Goal: Task Accomplishment & Management: Manage account settings

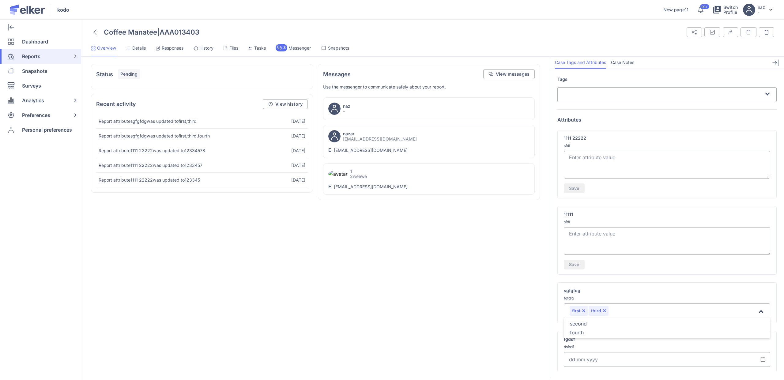
click at [623, 309] on input "Search for option" at bounding box center [683, 311] width 148 height 7
click at [603, 313] on div "third" at bounding box center [598, 311] width 20 height 10
click at [603, 309] on button "Remove option" at bounding box center [604, 311] width 4 height 4
click at [633, 288] on label "sgfgfdg" at bounding box center [667, 291] width 206 height 6
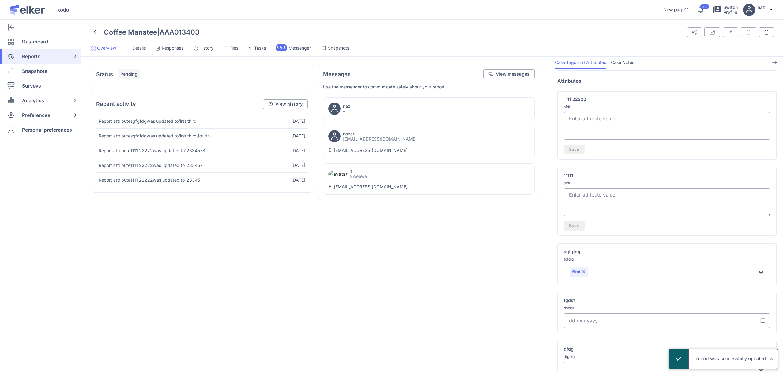
scroll to position [56, 0]
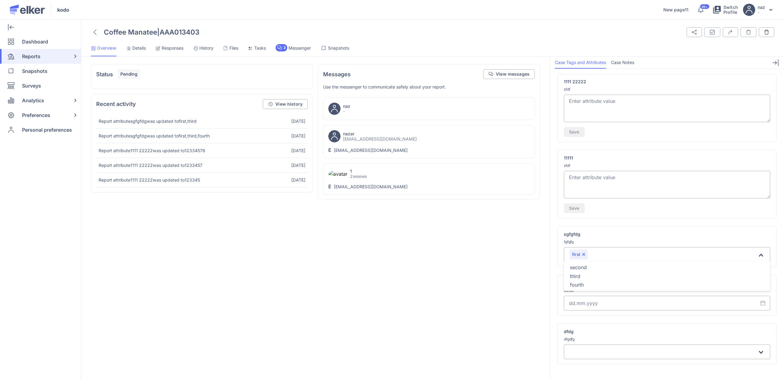
click at [608, 253] on input "Search for option" at bounding box center [672, 254] width 169 height 7
click at [590, 270] on li "second" at bounding box center [667, 267] width 206 height 9
click at [54, 116] on div "Preferences" at bounding box center [39, 115] width 78 height 15
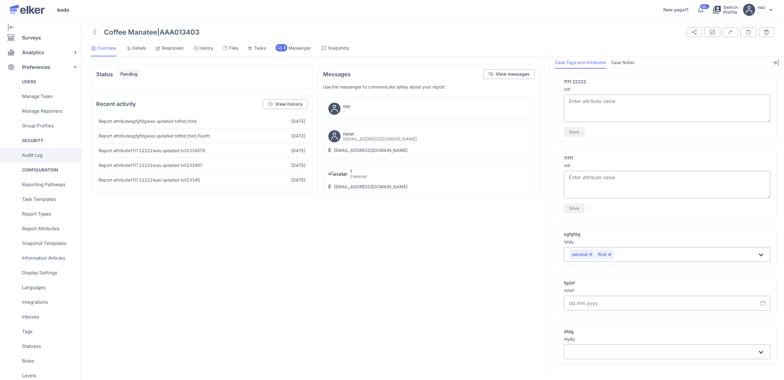
scroll to position [90, 0]
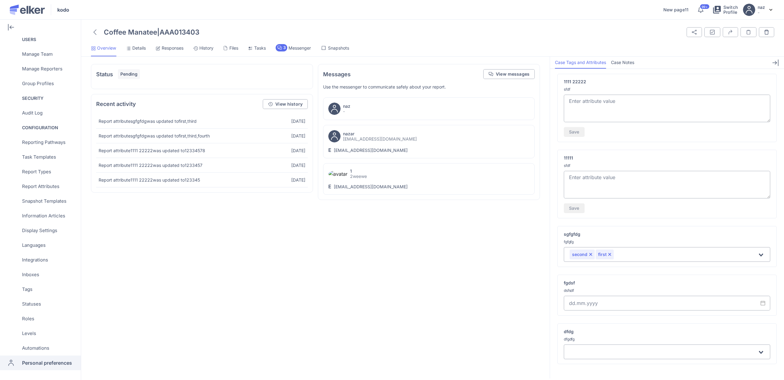
click at [44, 357] on span "Personal preferences" at bounding box center [47, 362] width 50 height 15
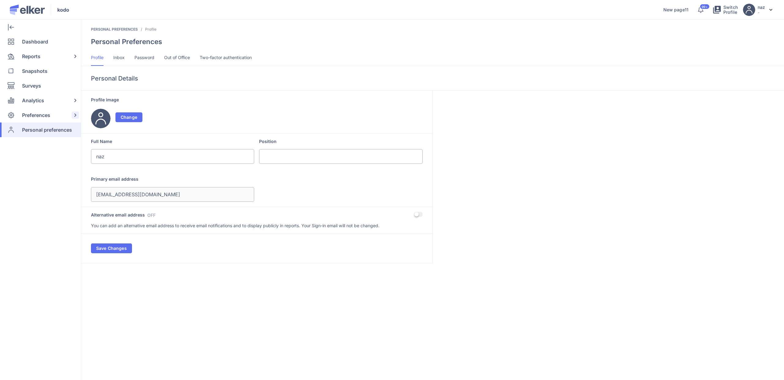
click at [50, 113] on span "Preferences" at bounding box center [36, 115] width 28 height 15
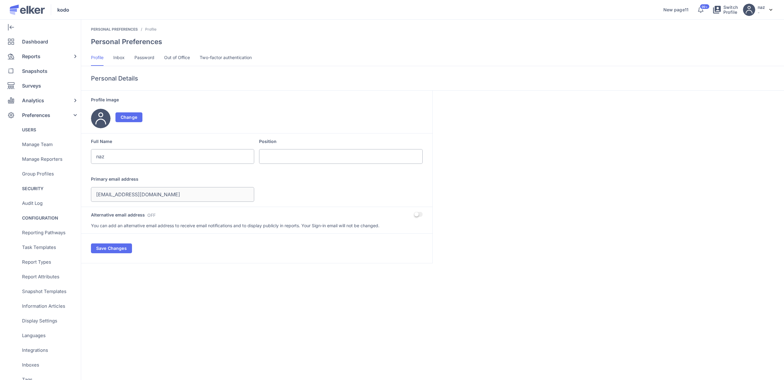
scroll to position [90, 0]
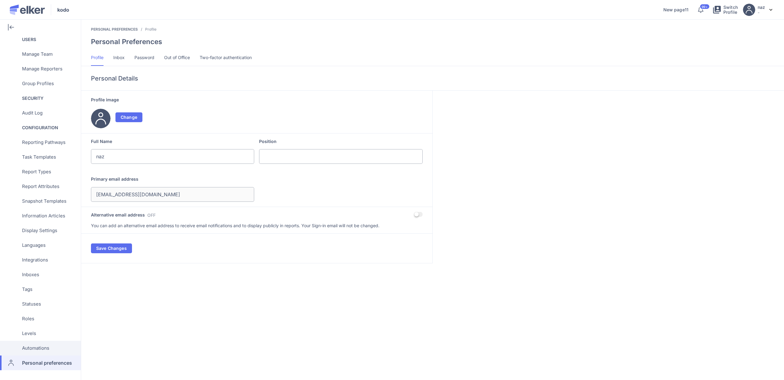
click at [44, 348] on span "Automations" at bounding box center [35, 348] width 27 height 15
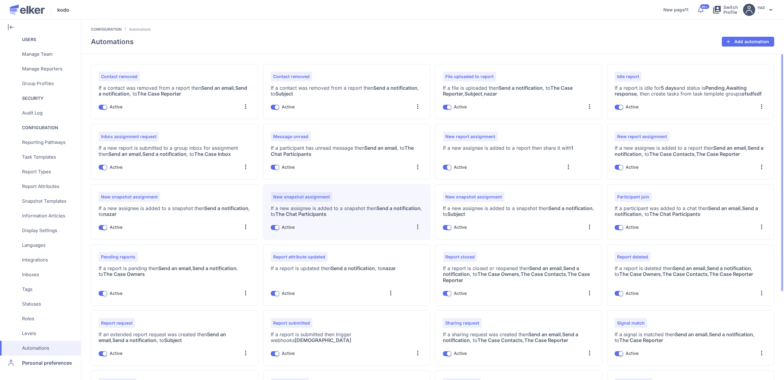
scroll to position [122, 0]
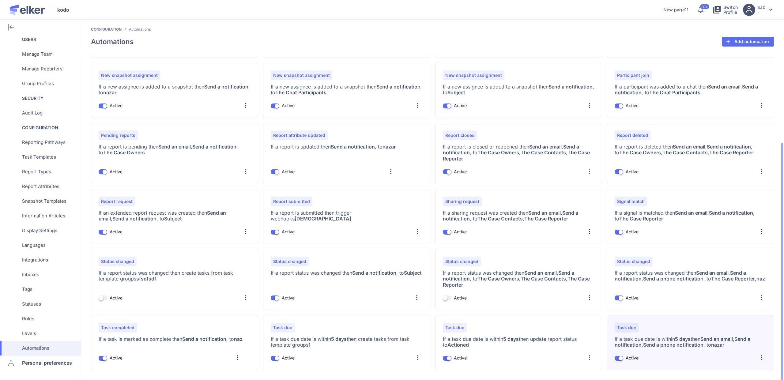
click at [762, 358] on div at bounding box center [762, 358] width 10 height 10
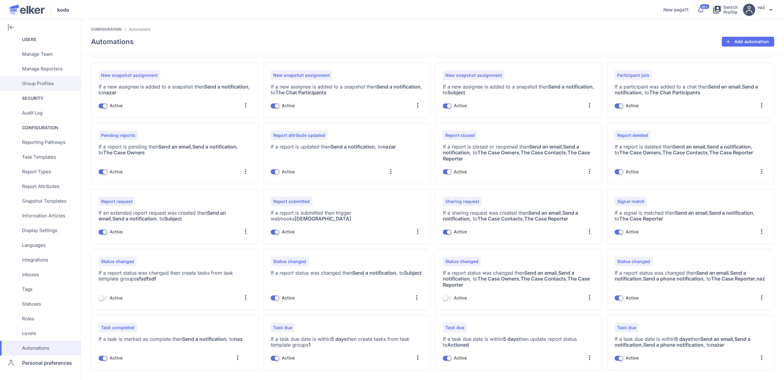
scroll to position [0, 0]
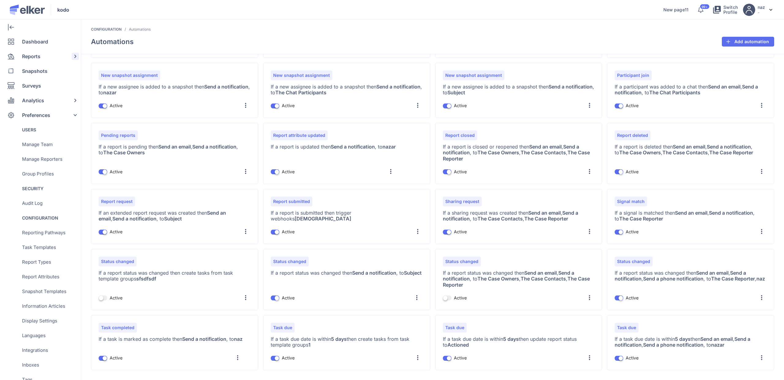
click at [35, 61] on span "Reports" at bounding box center [31, 56] width 18 height 15
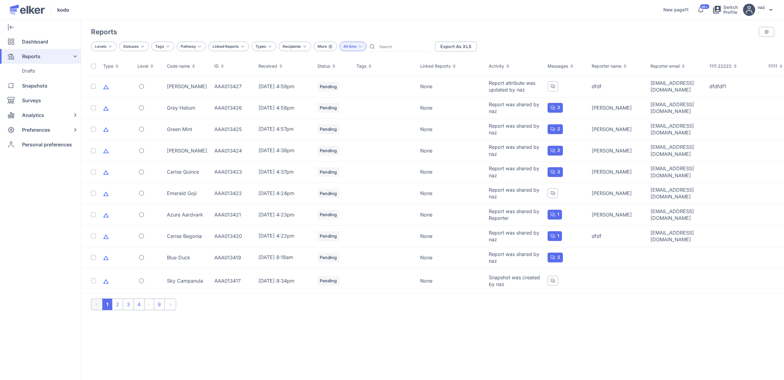
click at [395, 51] on input "text" at bounding box center [403, 46] width 53 height 9
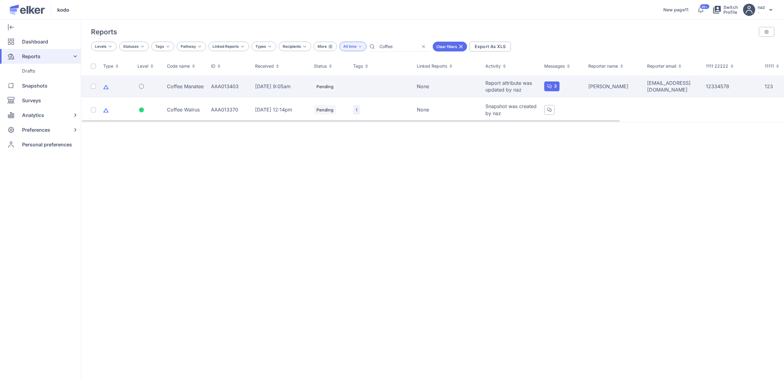
type input "Coffee"
click at [245, 88] on div "AAA013403" at bounding box center [229, 86] width 37 height 7
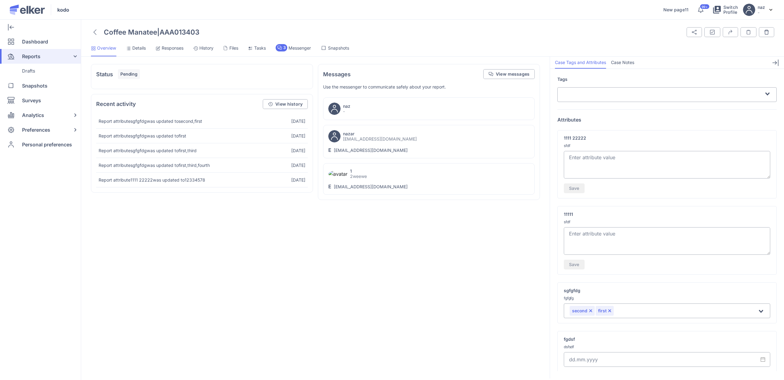
scroll to position [56, 0]
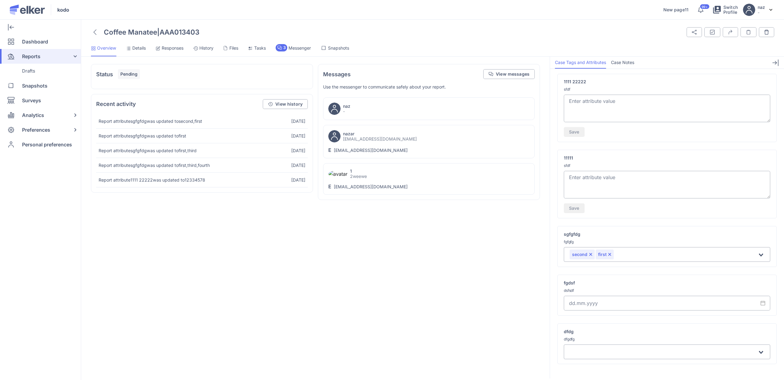
click at [631, 254] on input "Search for option" at bounding box center [686, 254] width 142 height 7
click at [593, 271] on li "third" at bounding box center [667, 267] width 206 height 9
click at [55, 127] on div "Preferences" at bounding box center [39, 129] width 78 height 15
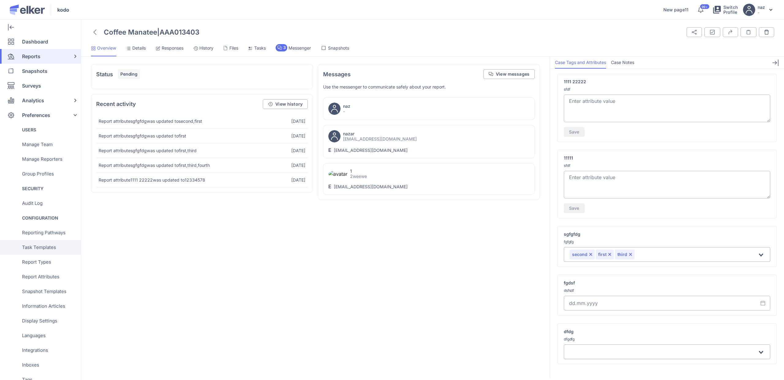
scroll to position [90, 0]
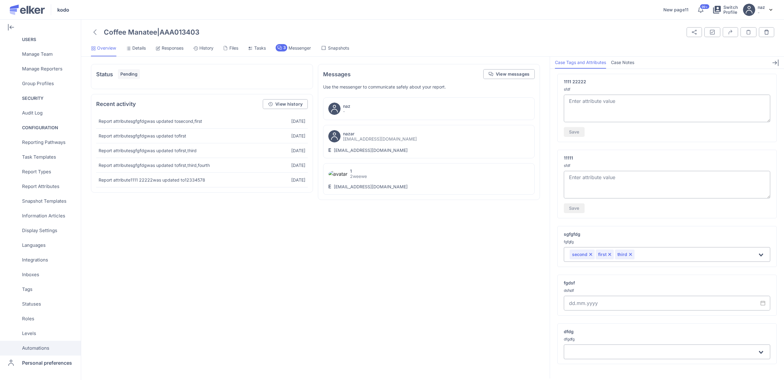
click at [42, 344] on span "Automations" at bounding box center [35, 348] width 27 height 15
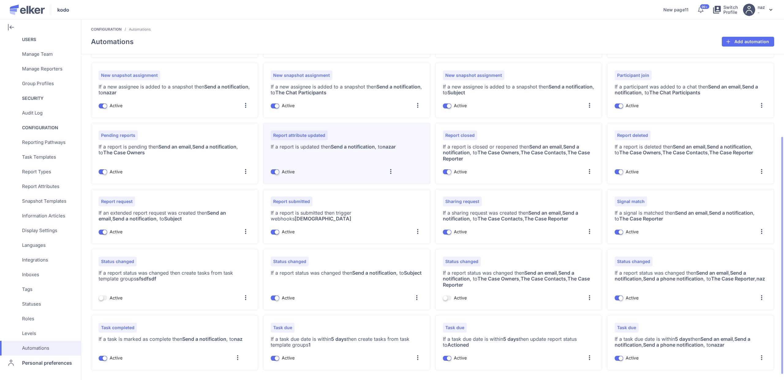
scroll to position [115, 0]
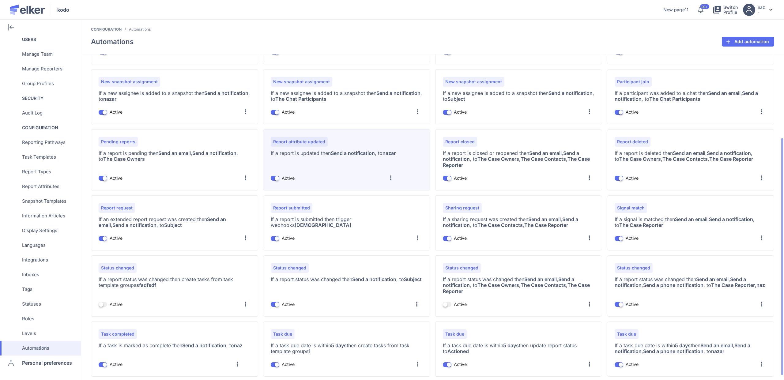
click at [396, 178] on div at bounding box center [391, 178] width 10 height 10
click at [379, 191] on div "Edit" at bounding box center [379, 194] width 34 height 15
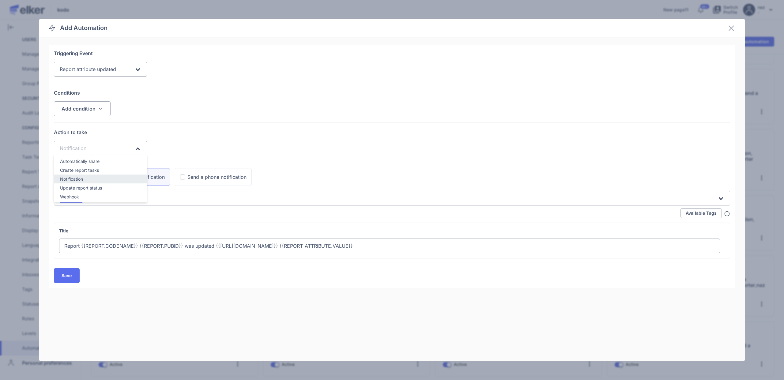
click at [94, 149] on input "Search for option" at bounding box center [110, 149] width 47 height 1
click at [85, 160] on span "Automatically share" at bounding box center [79, 161] width 39 height 5
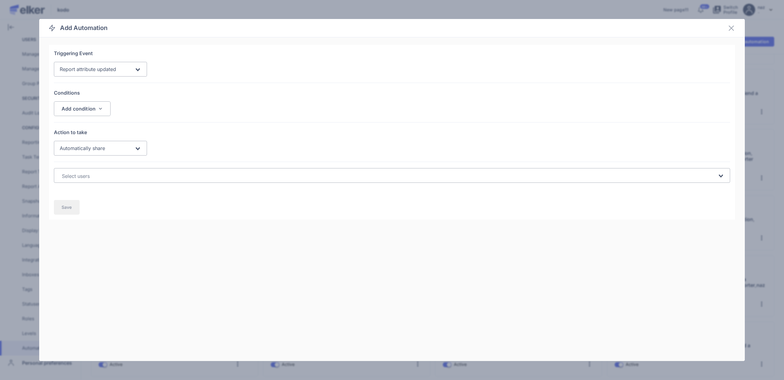
click at [93, 150] on span "Automatically share" at bounding box center [82, 148] width 45 height 6
click at [169, 201] on div "Save" at bounding box center [392, 207] width 686 height 24
click at [123, 175] on input "Search for option" at bounding box center [388, 175] width 657 height 7
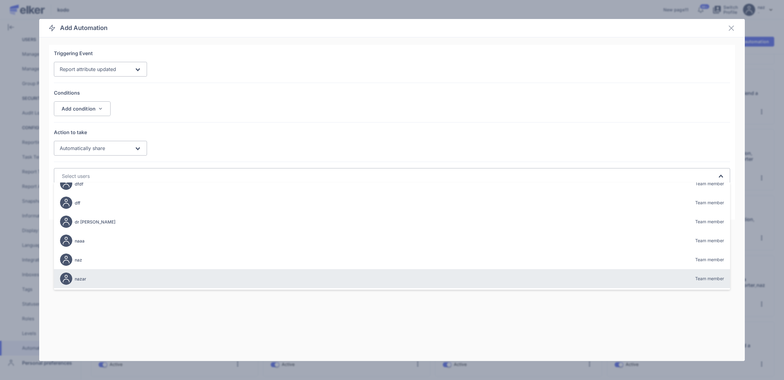
click at [91, 272] on div "nazar Team member" at bounding box center [392, 278] width 664 height 17
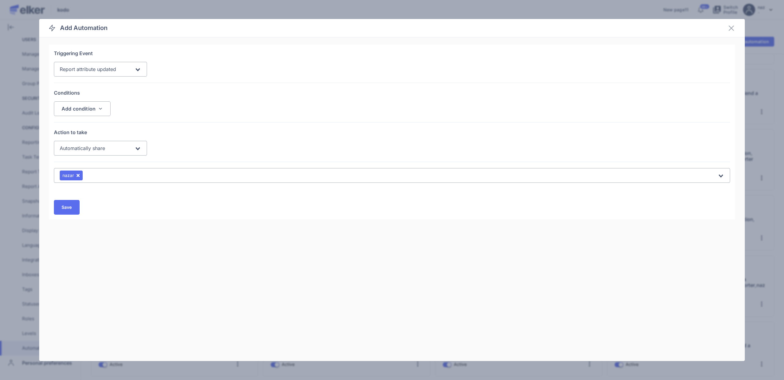
scroll to position [2, 0]
click at [110, 150] on div "Automatically share" at bounding box center [97, 148] width 76 height 11
click at [73, 207] on button "Save" at bounding box center [67, 207] width 26 height 15
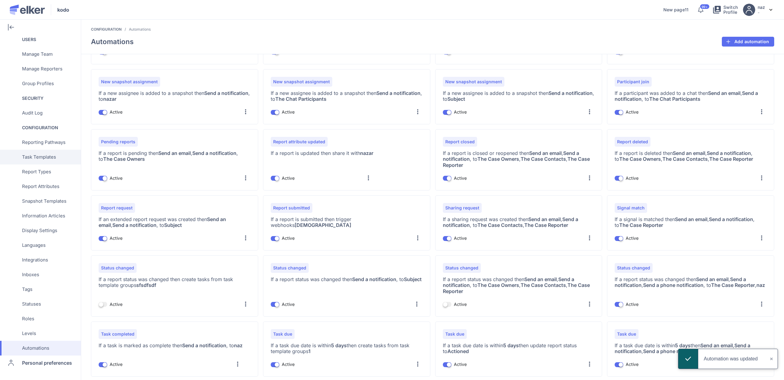
scroll to position [0, 0]
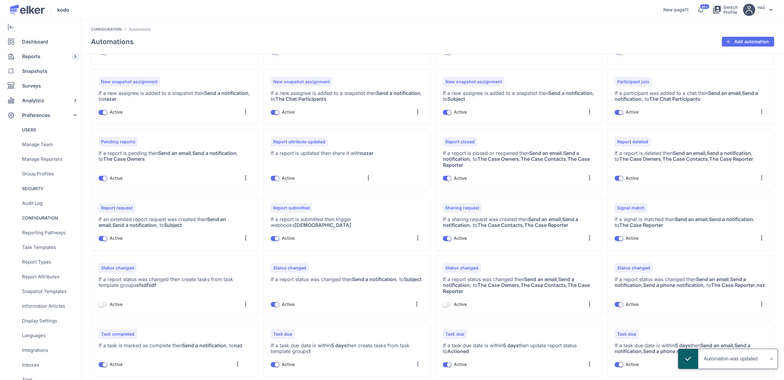
click at [40, 55] on div "Reports" at bounding box center [39, 56] width 78 height 15
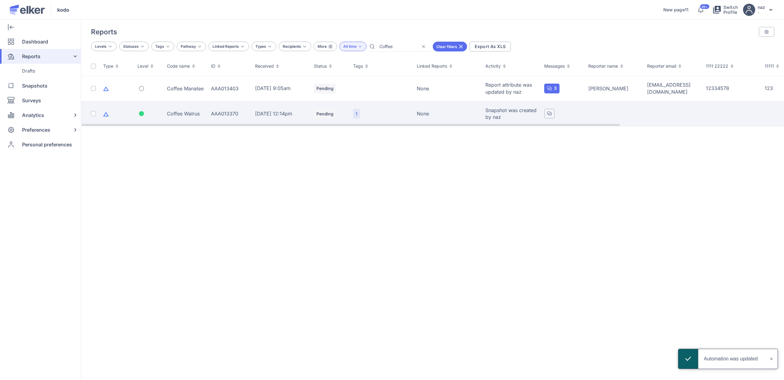
click at [193, 113] on div "Coffee Walrus" at bounding box center [185, 113] width 37 height 7
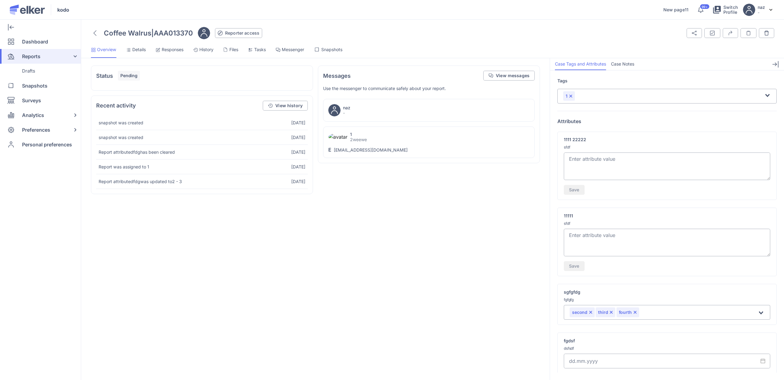
click at [611, 165] on textarea at bounding box center [667, 166] width 206 height 28
type textarea "123"
click at [577, 188] on span "Save" at bounding box center [574, 190] width 10 height 4
click at [21, 128] on div "Preferences" at bounding box center [39, 129] width 78 height 15
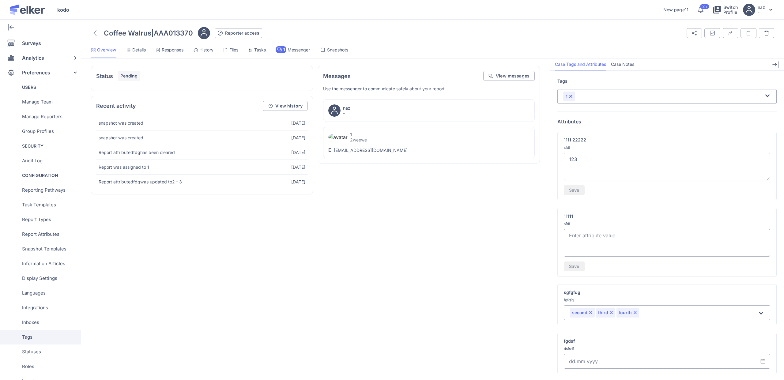
scroll to position [90, 0]
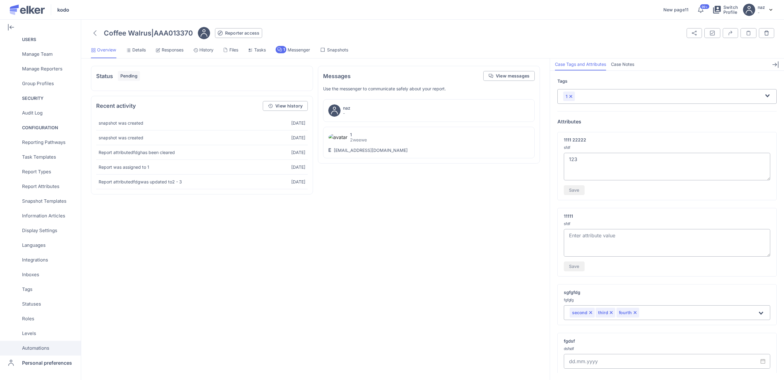
click at [47, 352] on span "Automations" at bounding box center [35, 348] width 27 height 15
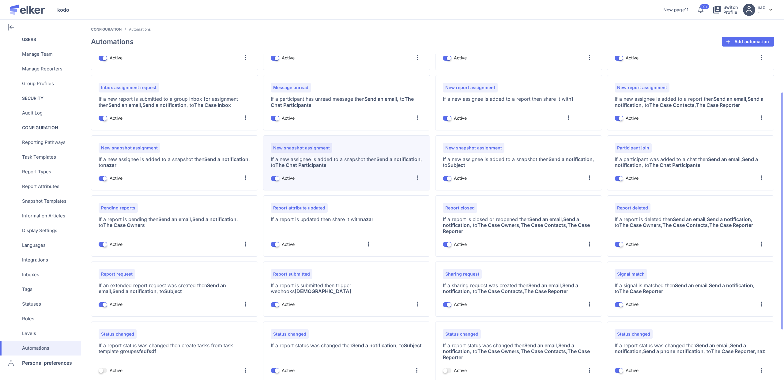
scroll to position [122, 0]
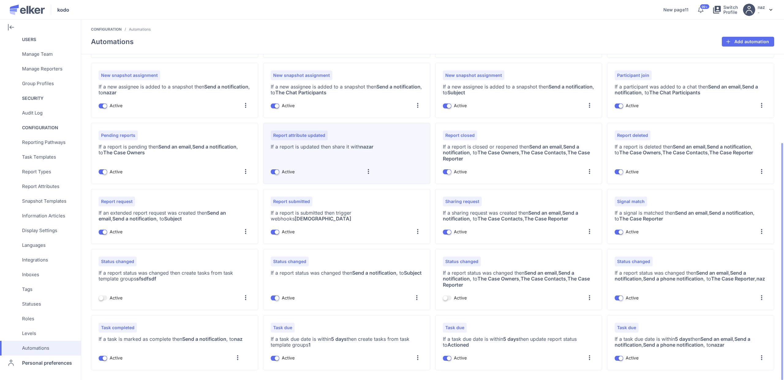
click at [372, 171] on div at bounding box center [368, 172] width 10 height 10
click at [356, 185] on div "Edit" at bounding box center [357, 188] width 34 height 15
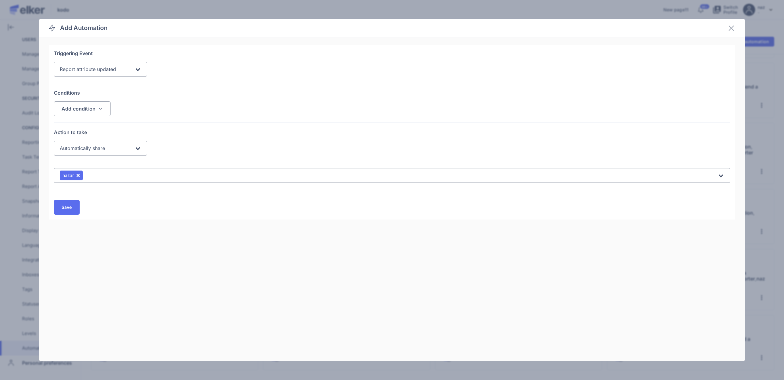
click at [88, 150] on span "Automatically share" at bounding box center [82, 148] width 45 height 6
click at [99, 189] on span "Update report status" at bounding box center [81, 187] width 42 height 5
click at [92, 154] on div "Update report status Loading..." at bounding box center [100, 148] width 93 height 15
click at [91, 168] on span "Create report tasks" at bounding box center [79, 169] width 39 height 5
click at [101, 175] on input "Search for option" at bounding box center [388, 175] width 657 height 7
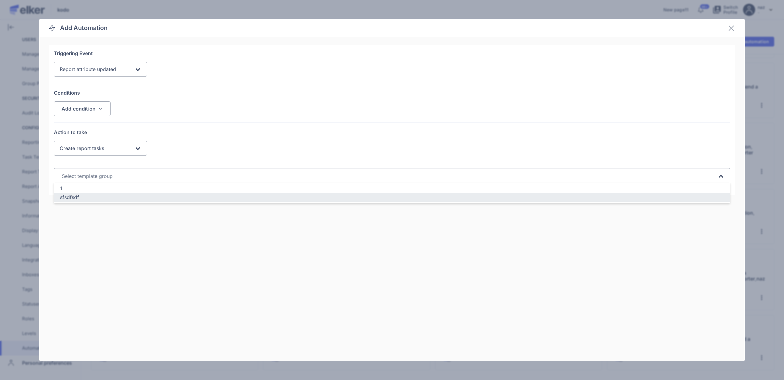
click at [80, 194] on div "sfsdfsdf" at bounding box center [392, 197] width 664 height 7
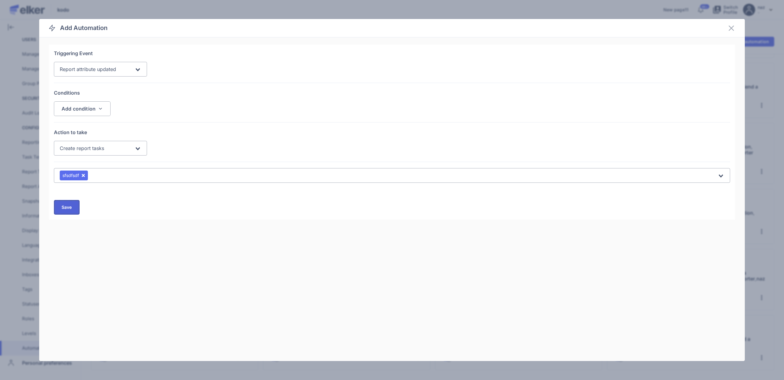
click at [71, 208] on span "Save" at bounding box center [67, 207] width 10 height 5
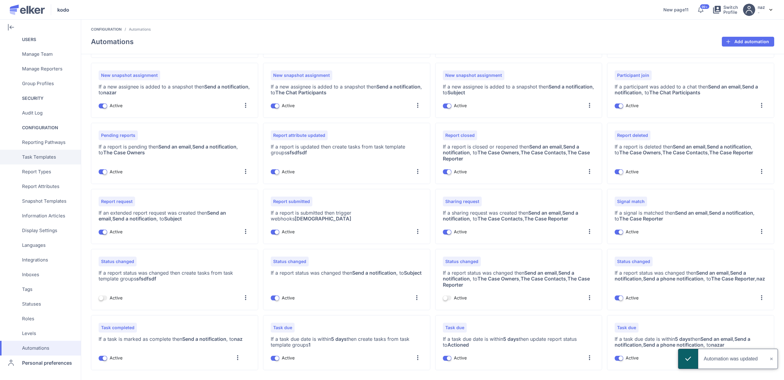
scroll to position [0, 0]
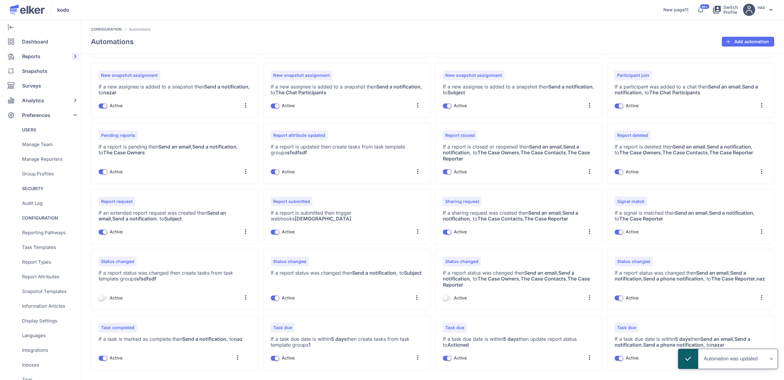
click at [30, 62] on span "Reports" at bounding box center [31, 56] width 18 height 15
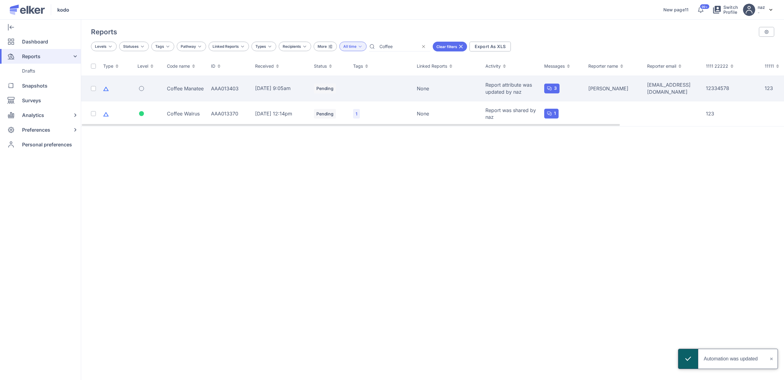
click at [180, 91] on div "Coffee Manatee" at bounding box center [185, 88] width 37 height 7
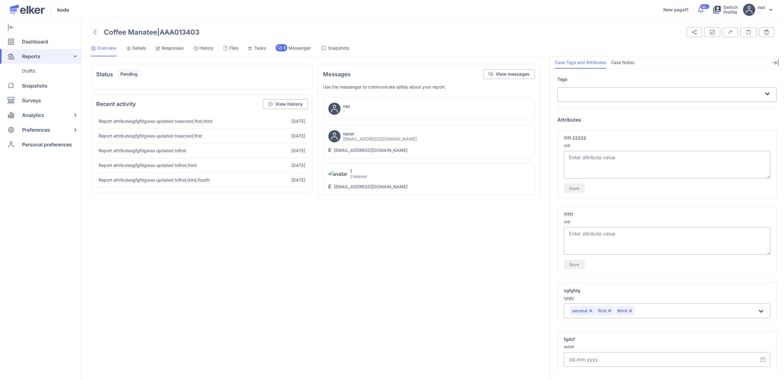
scroll to position [56, 0]
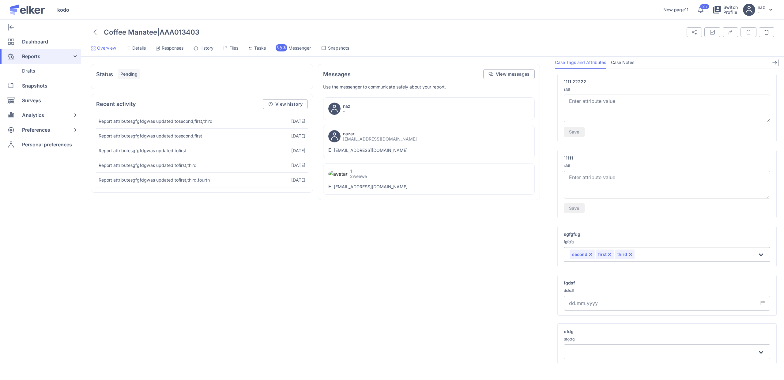
click at [588, 298] on input "text" at bounding box center [667, 303] width 206 height 15
click at [739, 259] on div "18" at bounding box center [737, 259] width 10 height 6
type input "[DATE]"
click at [260, 49] on span "Tasks" at bounding box center [260, 48] width 12 height 6
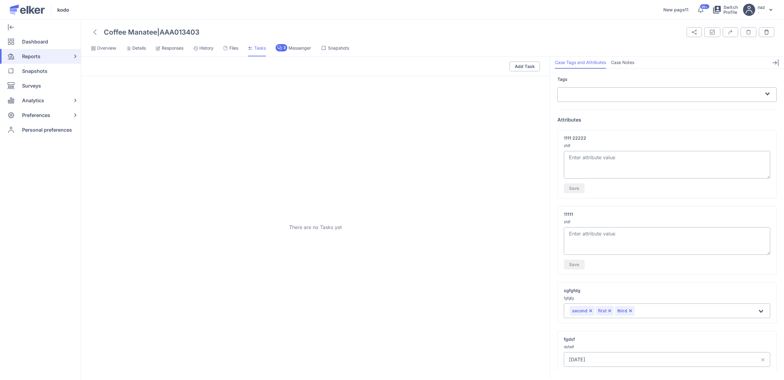
click at [234, 53] on li "Files" at bounding box center [230, 50] width 15 height 12
click at [261, 51] on span "Tasks" at bounding box center [260, 48] width 12 height 6
click at [311, 55] on li "3 Messenger" at bounding box center [293, 50] width 35 height 12
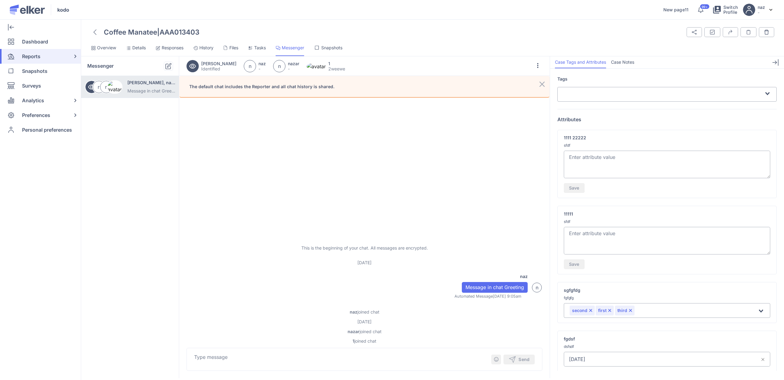
click at [263, 50] on span "Tasks" at bounding box center [260, 48] width 12 height 6
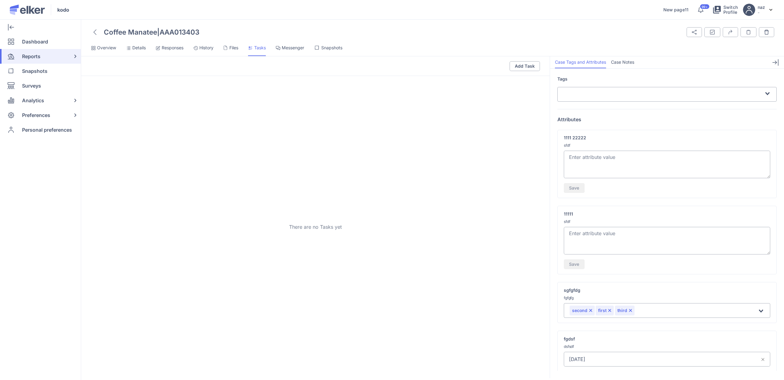
click at [263, 50] on span "Tasks" at bounding box center [260, 48] width 12 height 6
click at [238, 52] on li "Files" at bounding box center [230, 50] width 15 height 12
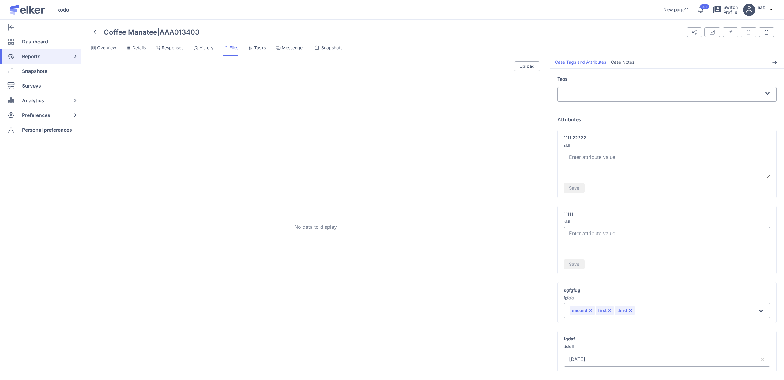
click at [255, 51] on li "Tasks" at bounding box center [257, 50] width 18 height 12
click at [233, 46] on span "Files" at bounding box center [233, 48] width 9 height 6
click at [263, 47] on span "Tasks" at bounding box center [260, 48] width 12 height 6
click at [112, 33] on span "Coffee Manatee" at bounding box center [130, 32] width 53 height 8
click at [97, 30] on div at bounding box center [95, 32] width 8 height 10
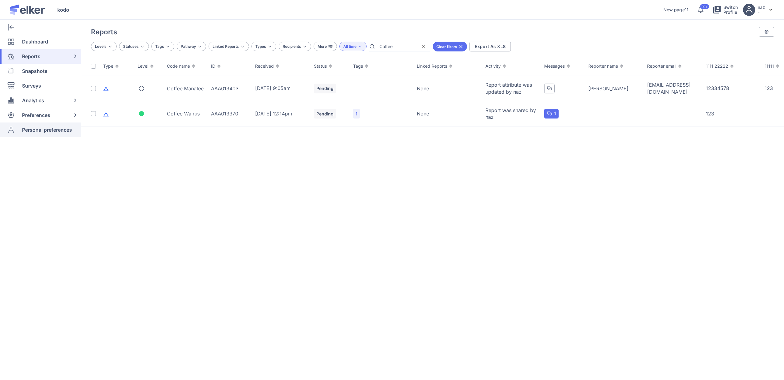
click at [32, 129] on span "Personal preferences" at bounding box center [47, 129] width 50 height 15
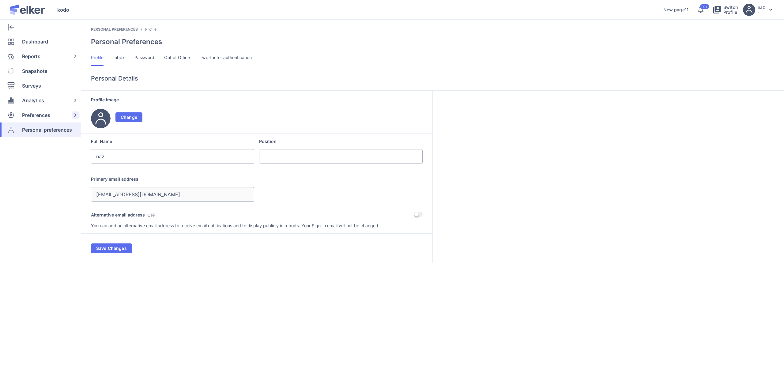
click at [33, 117] on span "Preferences" at bounding box center [36, 115] width 28 height 15
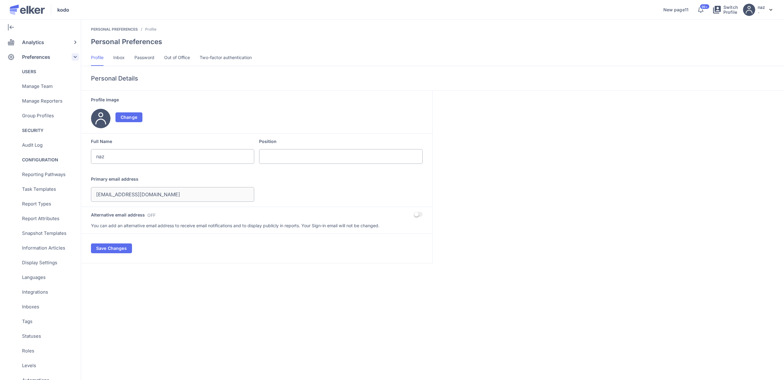
scroll to position [90, 0]
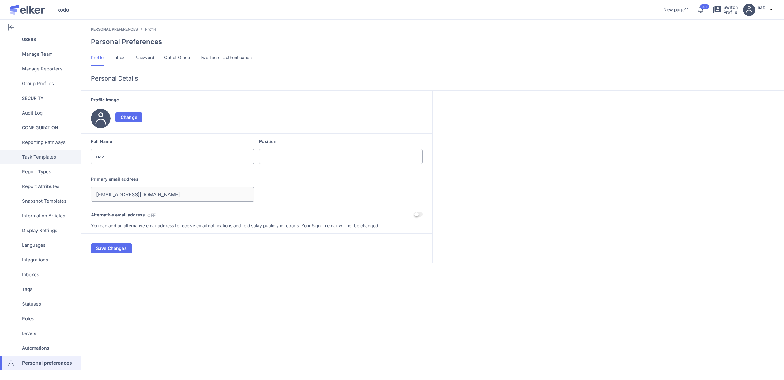
click at [42, 154] on span "Task Templates" at bounding box center [39, 157] width 34 height 15
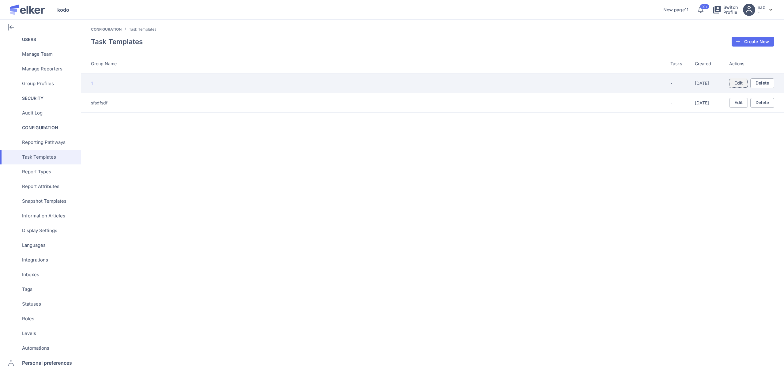
click at [740, 88] on button "Edit" at bounding box center [738, 83] width 19 height 10
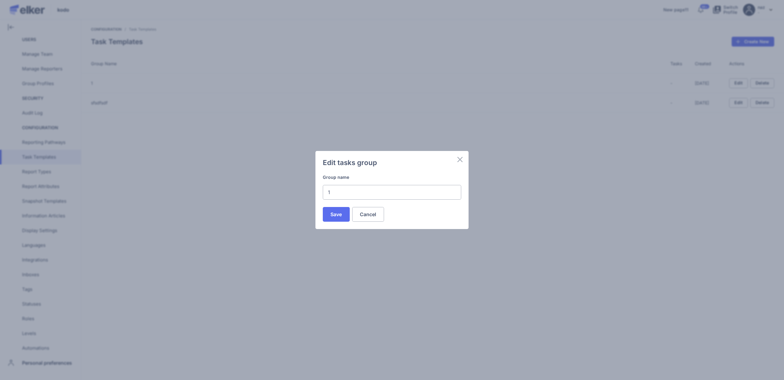
click at [456, 157] on img at bounding box center [459, 159] width 7 height 7
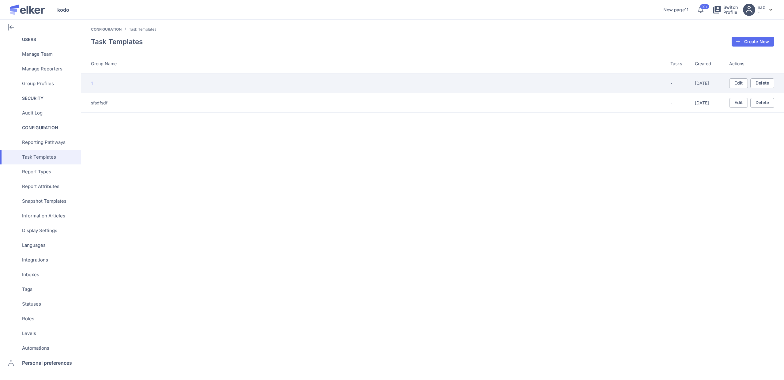
click at [660, 73] on td "1" at bounding box center [375, 83] width 589 height 20
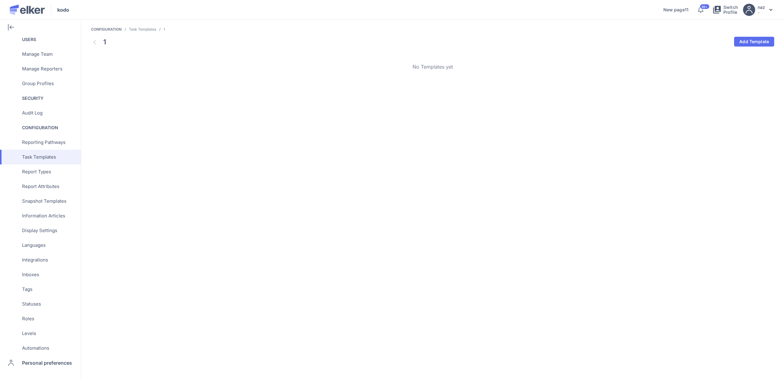
click at [94, 42] on img at bounding box center [94, 42] width 2 height 4
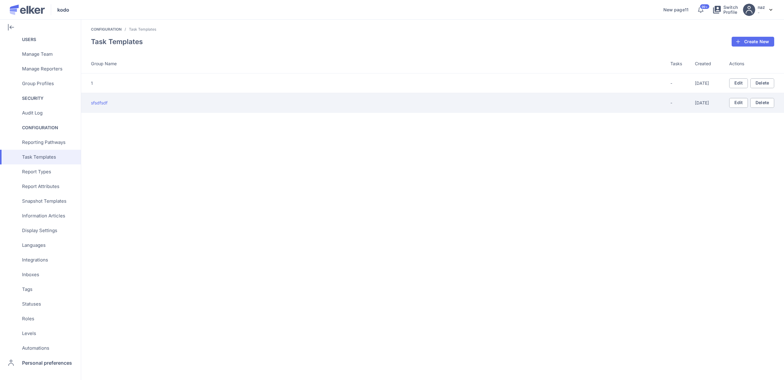
click at [118, 105] on div "sfsdfsdf" at bounding box center [380, 103] width 579 height 6
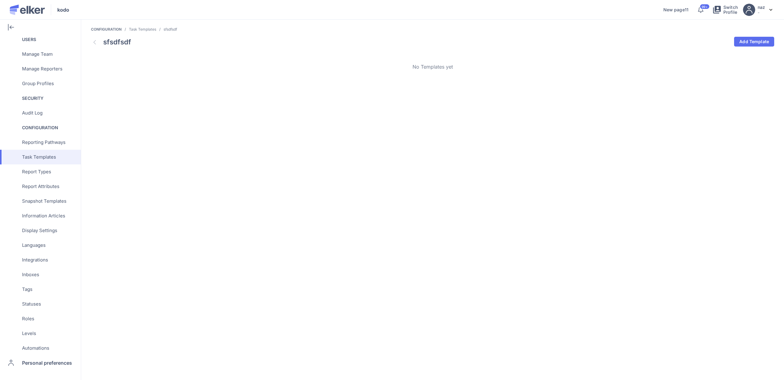
click at [94, 40] on img at bounding box center [94, 42] width 2 height 4
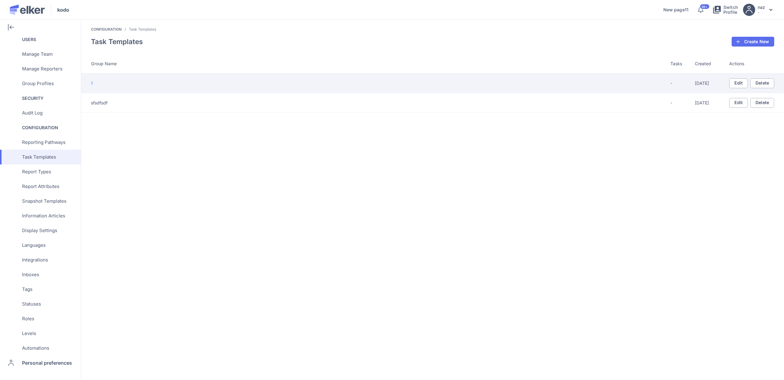
click at [120, 84] on div "1" at bounding box center [380, 83] width 579 height 6
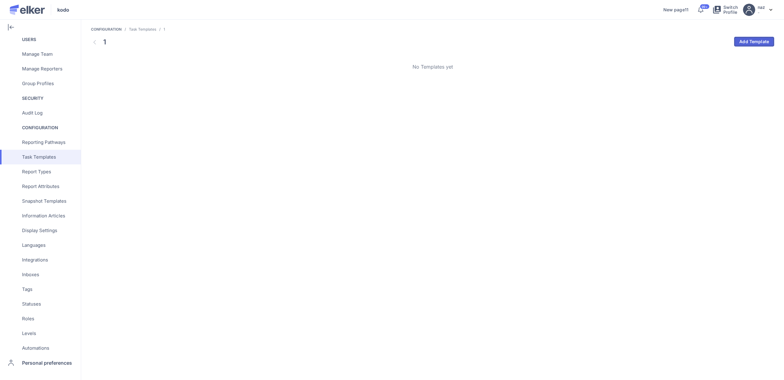
click at [749, 44] on button "Add Template" at bounding box center [754, 42] width 40 height 10
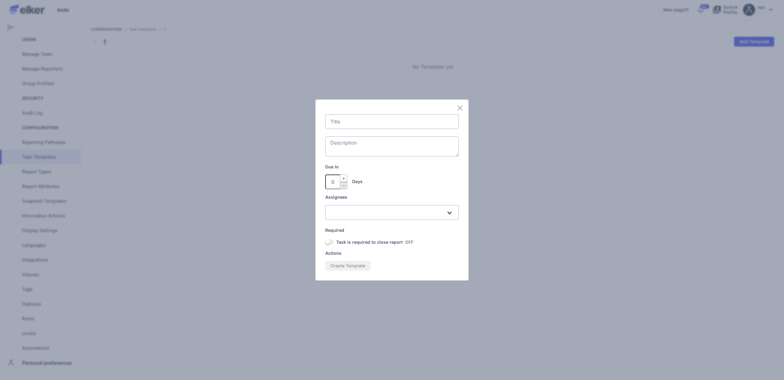
click at [356, 120] on input "text" at bounding box center [391, 121] width 133 height 15
type input "test"
click at [348, 267] on span "Create Template" at bounding box center [347, 266] width 35 height 4
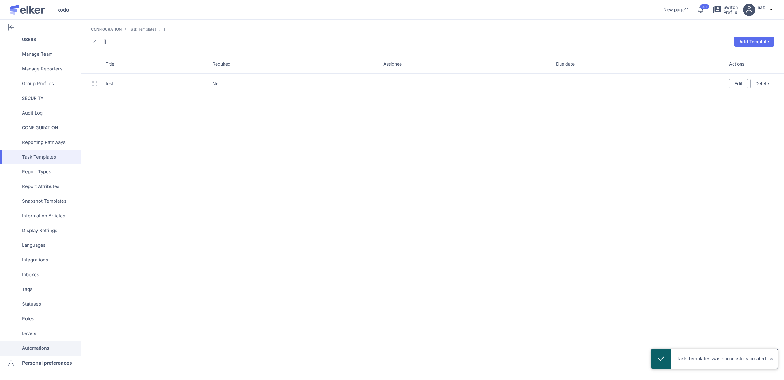
click at [39, 342] on span "Automations" at bounding box center [35, 348] width 27 height 15
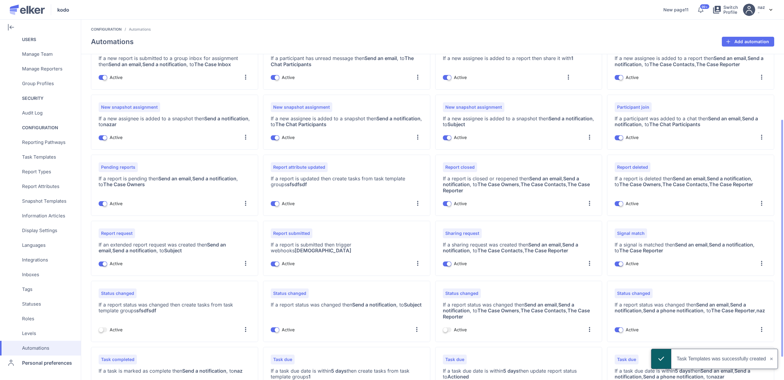
scroll to position [122, 0]
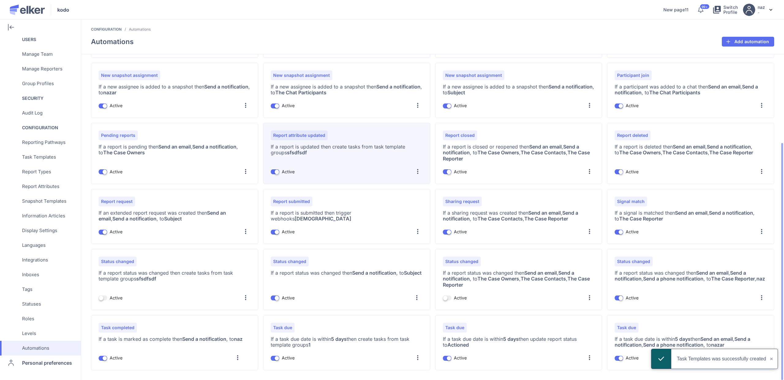
click at [416, 168] on div at bounding box center [418, 172] width 10 height 10
click at [403, 185] on div "Edit" at bounding box center [400, 188] width 8 height 6
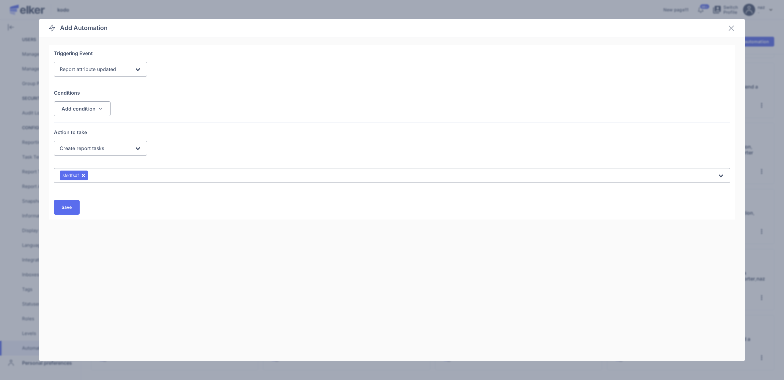
click at [107, 171] on div "sfsdfsdf" at bounding box center [388, 175] width 659 height 11
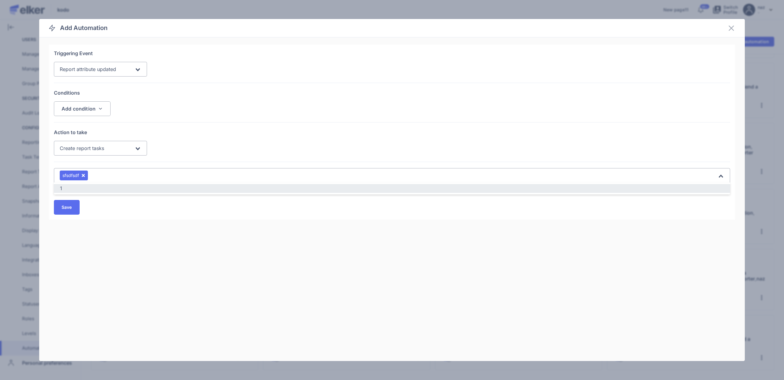
click at [75, 190] on div "1" at bounding box center [392, 188] width 664 height 7
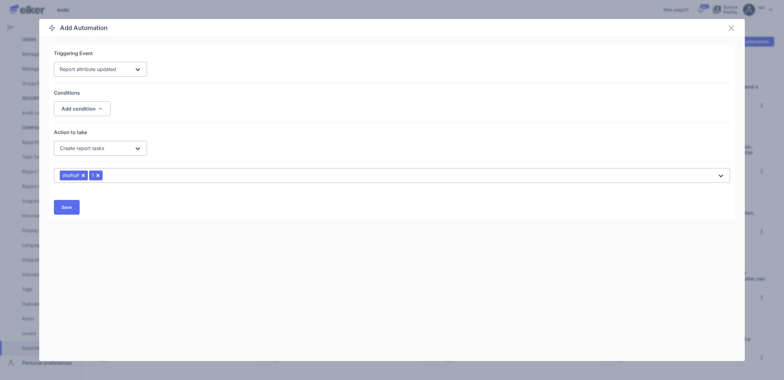
click at [85, 175] on button "Deselect [object Object]" at bounding box center [83, 175] width 6 height 6
click at [73, 208] on button "Save" at bounding box center [67, 207] width 26 height 15
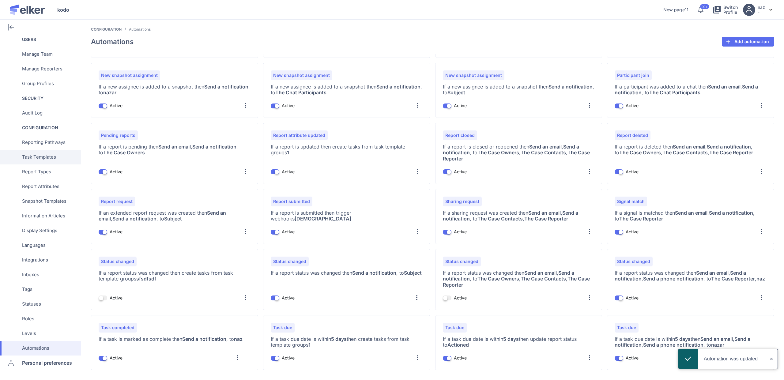
scroll to position [0, 0]
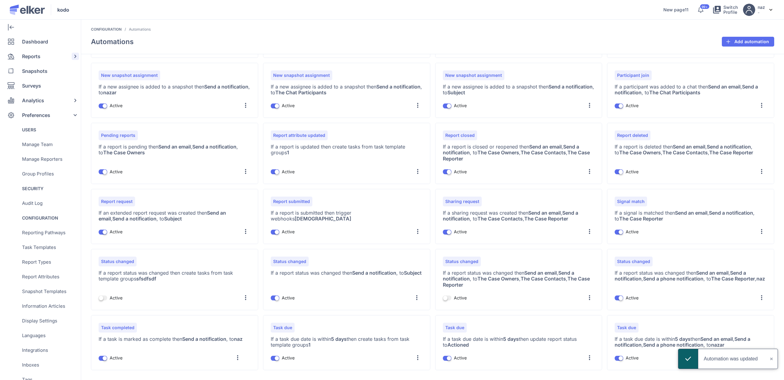
click at [38, 56] on span "Reports" at bounding box center [31, 56] width 18 height 15
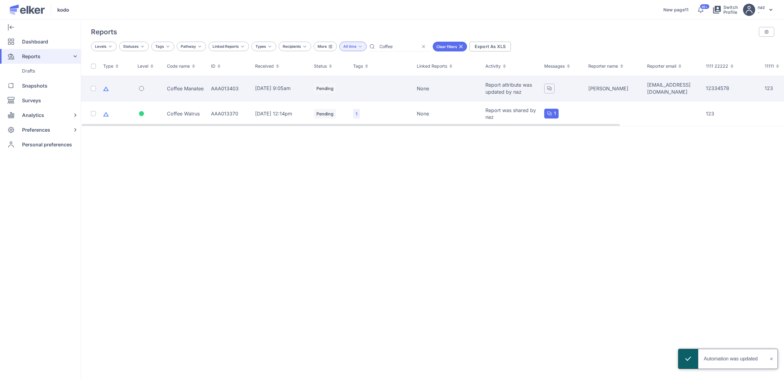
click at [183, 85] on div "Coffee Manatee" at bounding box center [185, 88] width 37 height 7
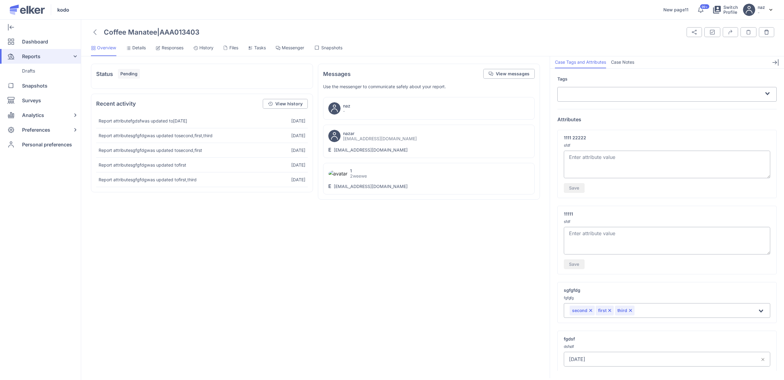
click at [258, 49] on span "Tasks" at bounding box center [260, 48] width 12 height 6
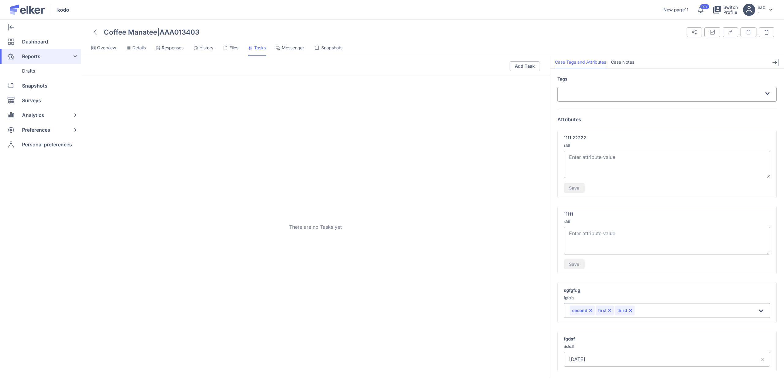
click at [589, 240] on textarea at bounding box center [667, 241] width 206 height 28
type textarea "1233"
click at [577, 256] on div "1233 Save" at bounding box center [667, 248] width 206 height 42
click at [575, 267] on button "Save" at bounding box center [574, 264] width 21 height 10
click at [114, 106] on div "test" at bounding box center [260, 103] width 302 height 7
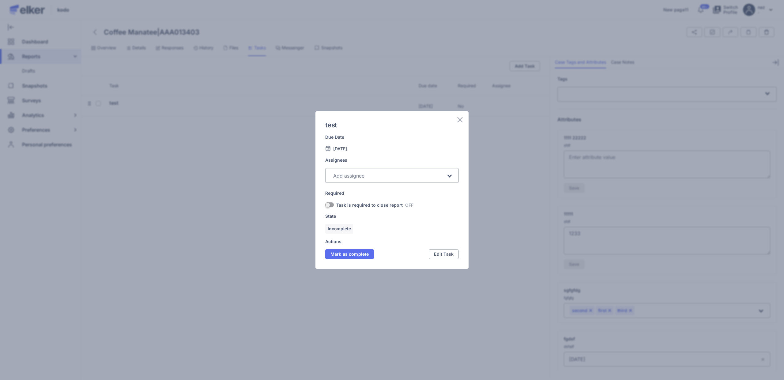
click at [458, 119] on img at bounding box center [459, 119] width 7 height 7
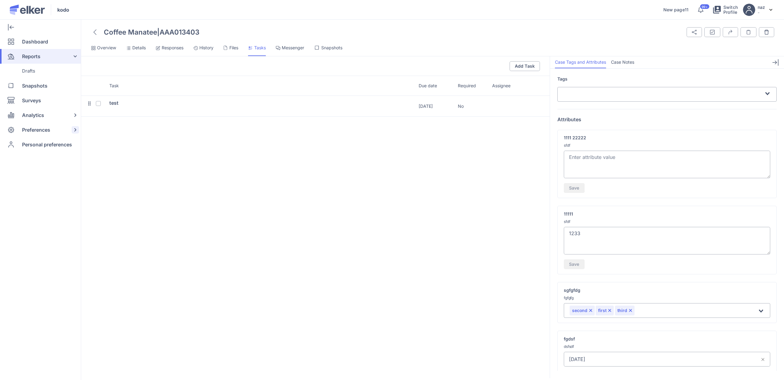
click at [35, 133] on span "Preferences" at bounding box center [36, 129] width 28 height 15
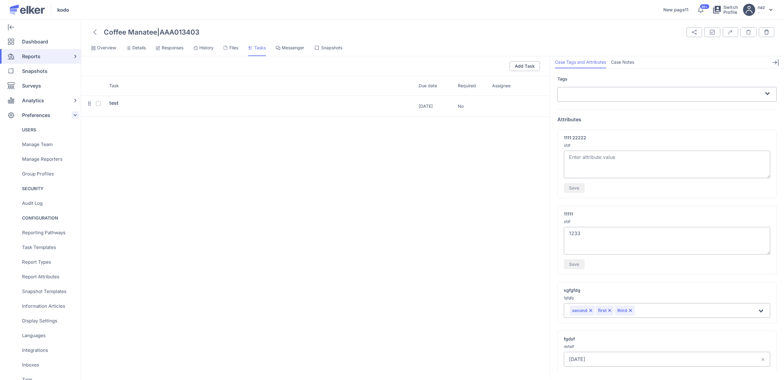
scroll to position [90, 0]
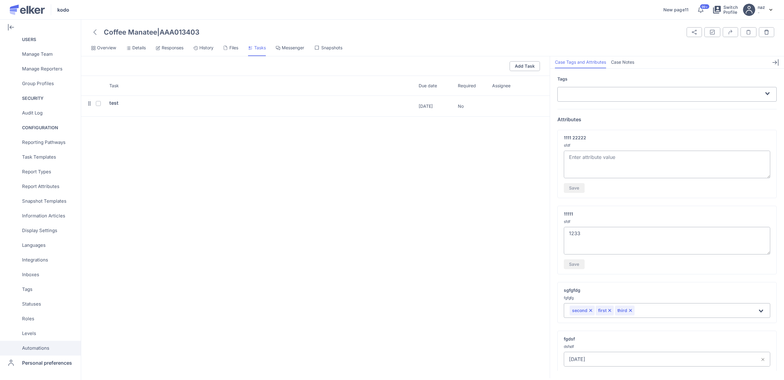
click at [47, 344] on span "Automations" at bounding box center [35, 348] width 27 height 15
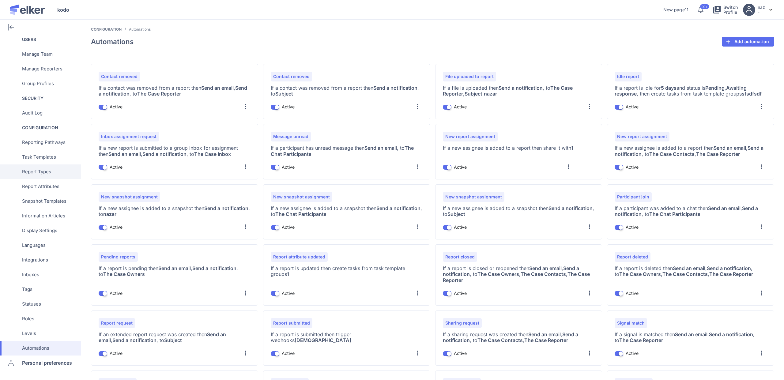
scroll to position [78, 0]
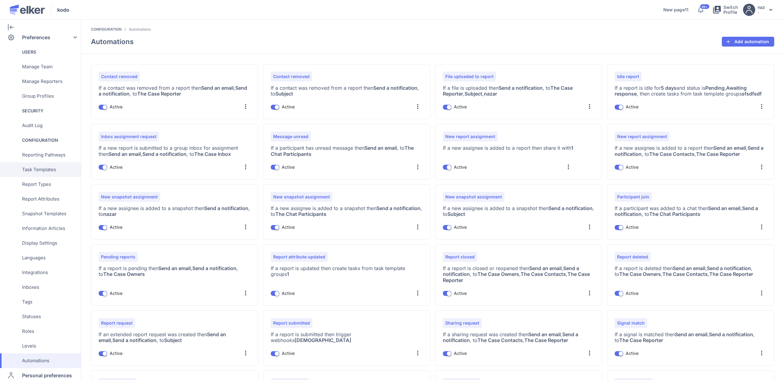
click at [56, 163] on div "Task Templates" at bounding box center [39, 169] width 78 height 15
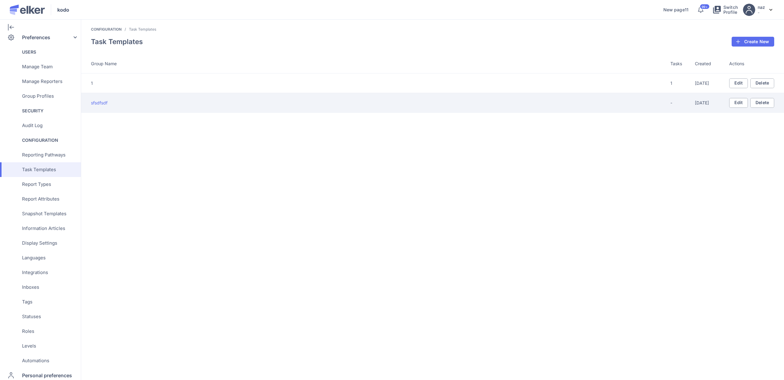
click at [109, 105] on div "sfsdfsdf" at bounding box center [380, 103] width 579 height 6
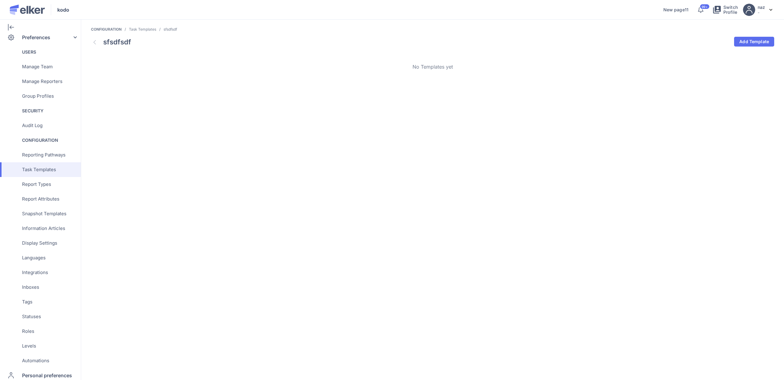
click at [97, 39] on link at bounding box center [94, 42] width 7 height 10
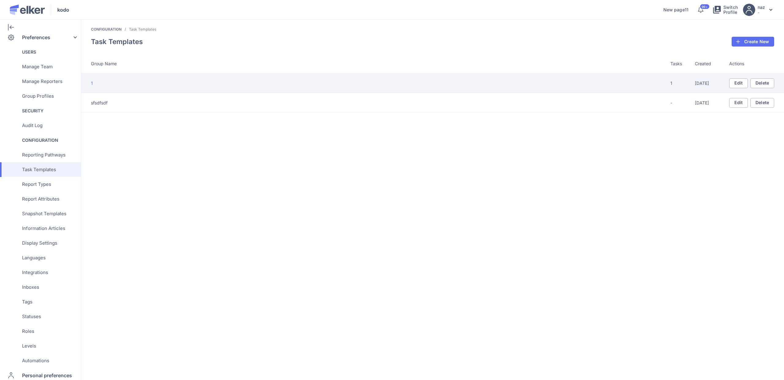
click at [728, 84] on div "08 May 2025" at bounding box center [712, 83] width 34 height 6
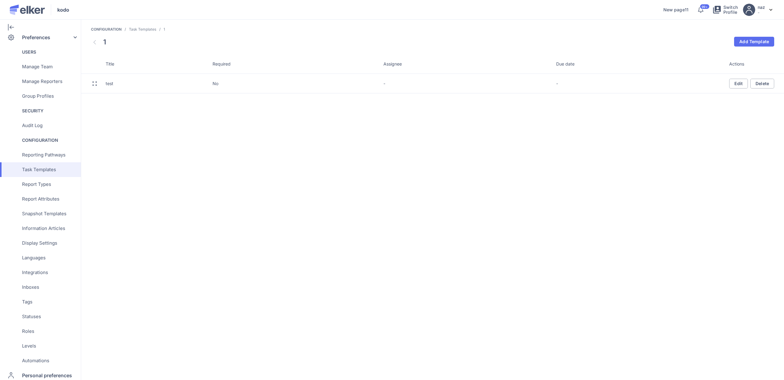
click at [257, 89] on td "No" at bounding box center [294, 84] width 171 height 20
click at [735, 85] on span "Edit" at bounding box center [738, 83] width 9 height 4
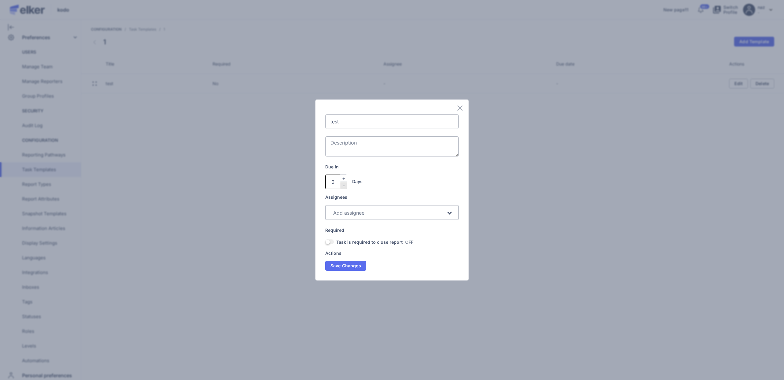
click at [378, 148] on textarea at bounding box center [391, 146] width 133 height 20
click at [462, 105] on img at bounding box center [459, 107] width 7 height 7
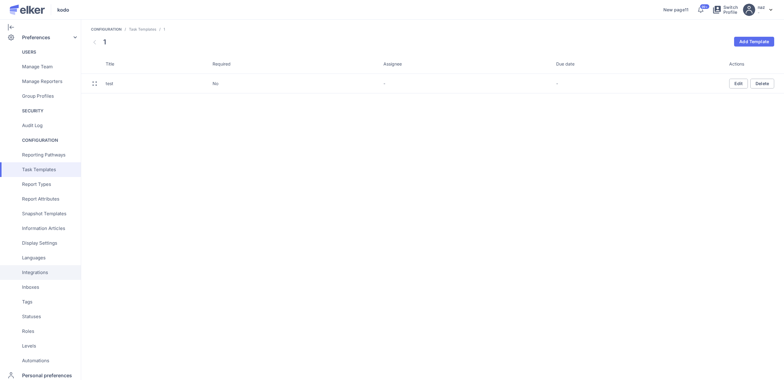
scroll to position [90, 0]
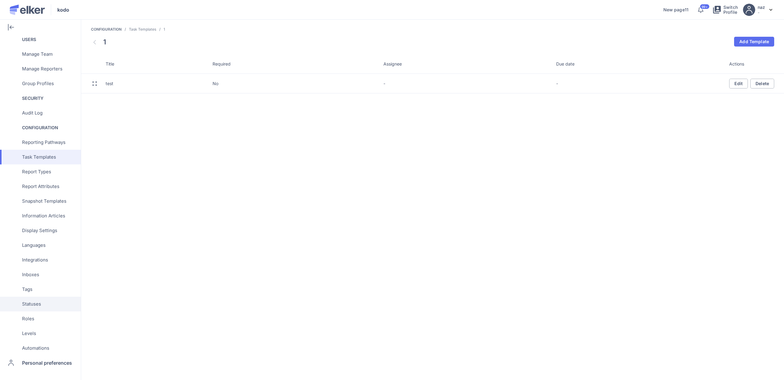
click at [51, 305] on div "Statuses" at bounding box center [39, 304] width 78 height 15
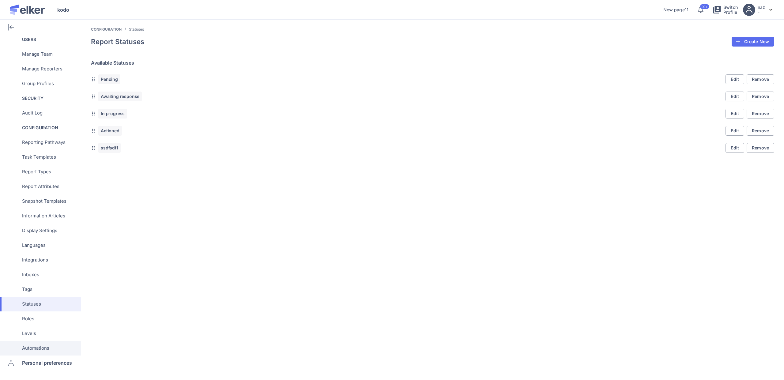
click at [42, 352] on span "Automations" at bounding box center [35, 348] width 27 height 15
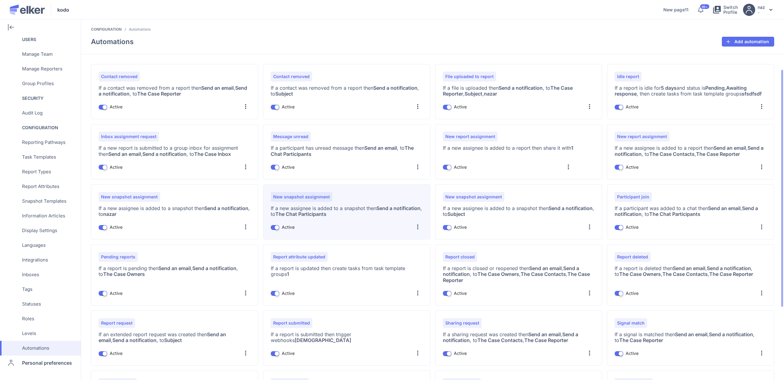
scroll to position [122, 0]
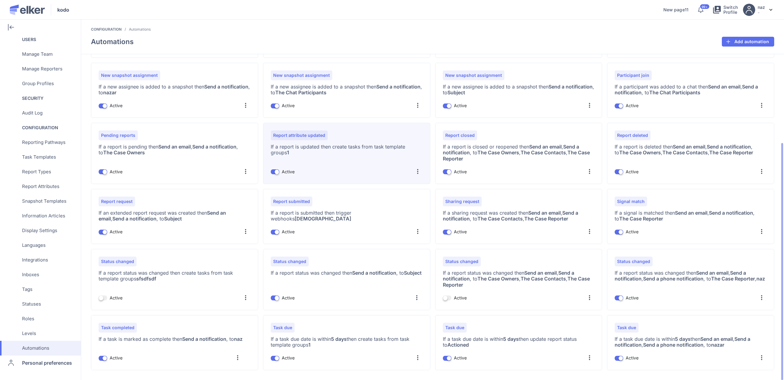
click at [416, 172] on div at bounding box center [418, 172] width 10 height 10
click at [405, 186] on div "Edit" at bounding box center [406, 188] width 34 height 15
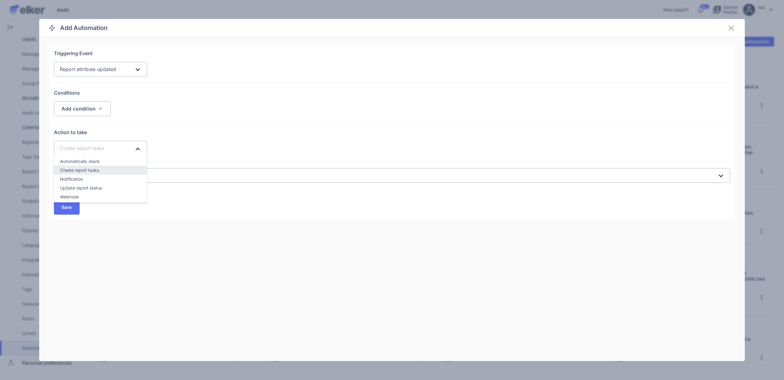
click at [131, 149] on div "Create report tasks" at bounding box center [97, 148] width 76 height 11
click at [93, 186] on span "Update report status" at bounding box center [81, 187] width 42 height 5
click at [109, 175] on input "Search for option" at bounding box center [388, 175] width 657 height 7
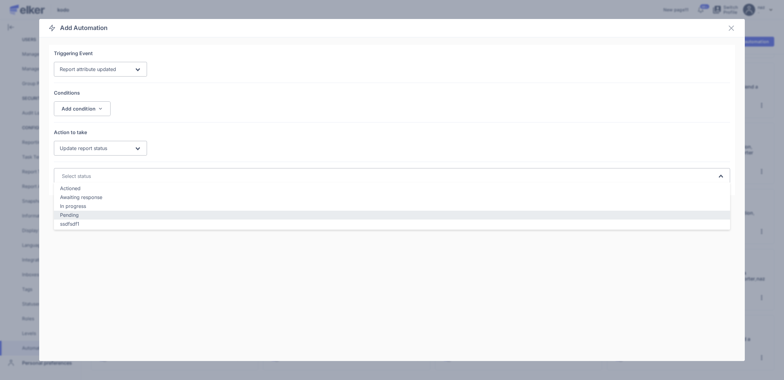
click at [84, 216] on div "Pending" at bounding box center [392, 215] width 664 height 7
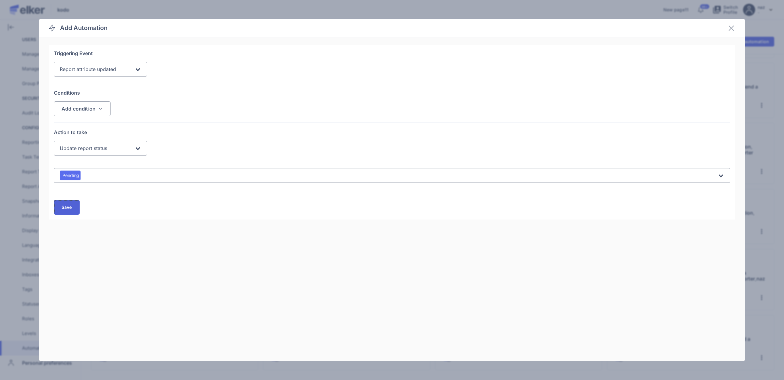
click at [67, 204] on button "Save" at bounding box center [67, 207] width 26 height 15
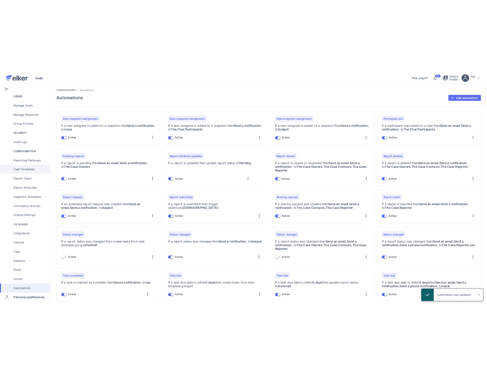
scroll to position [0, 0]
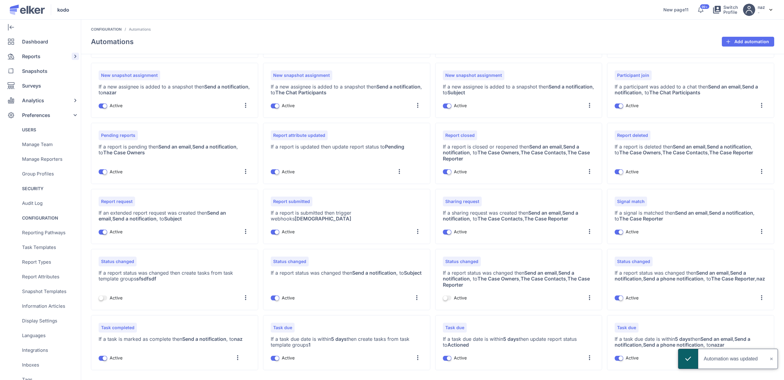
click at [34, 60] on span "Reports" at bounding box center [31, 56] width 18 height 15
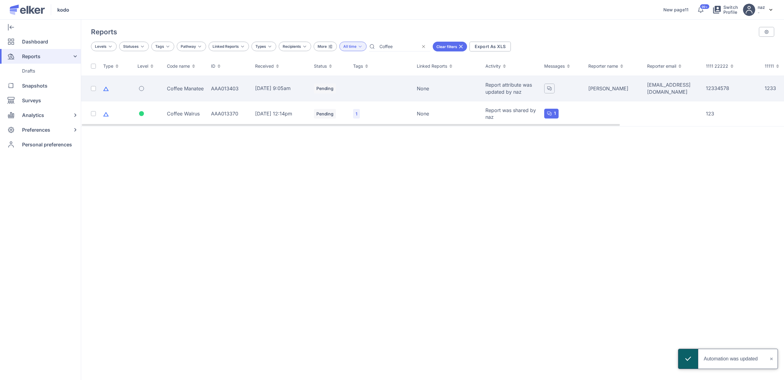
click at [192, 86] on div "Coffee Manatee" at bounding box center [185, 88] width 37 height 7
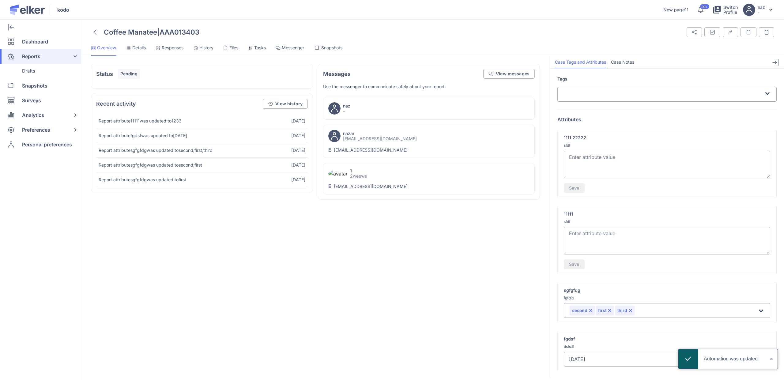
click at [147, 54] on ul "Overview Details Responses History Files Tasks Messenger Snapshots" at bounding box center [432, 50] width 703 height 12
click at [141, 45] on span "Details" at bounding box center [138, 48] width 13 height 6
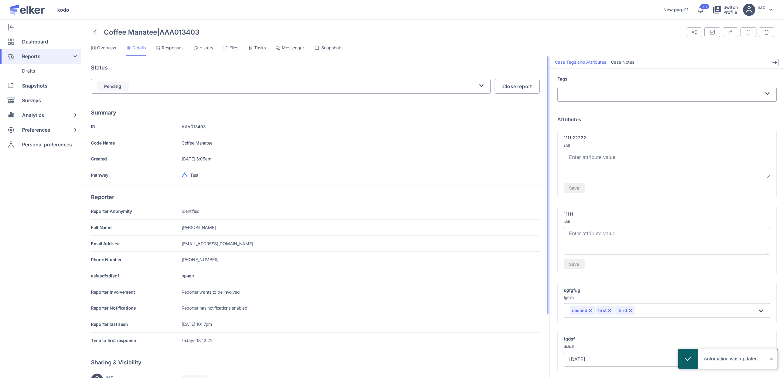
click at [148, 95] on div "Status Pending Loading... Close report" at bounding box center [315, 78] width 468 height 45
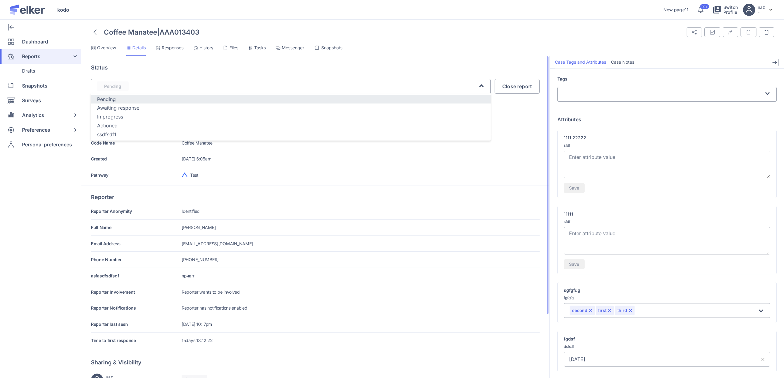
click at [146, 92] on div "Pending Loading..." at bounding box center [291, 86] width 400 height 15
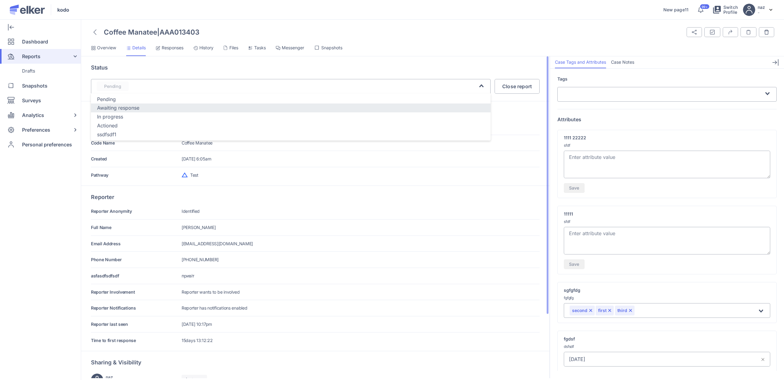
click at [124, 111] on div "Awaiting response" at bounding box center [290, 107] width 387 height 7
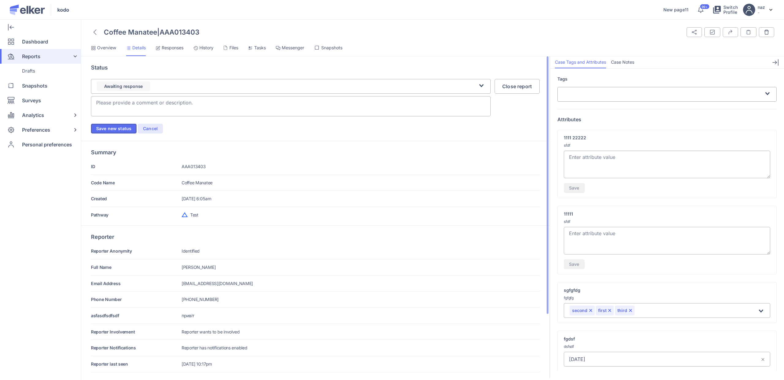
click at [103, 128] on button "Save new status" at bounding box center [114, 129] width 46 height 10
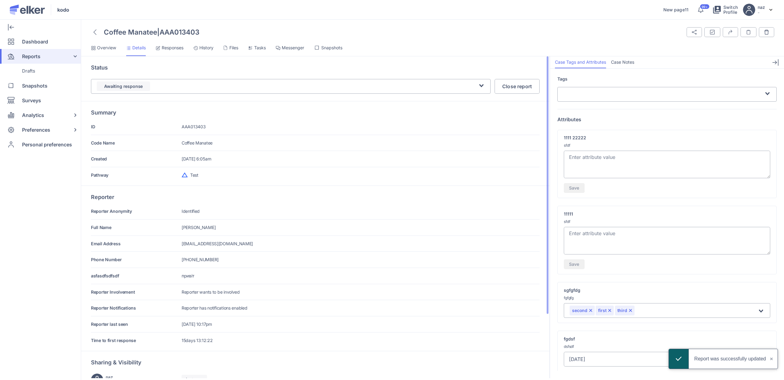
click at [627, 158] on textarea at bounding box center [667, 165] width 206 height 28
type textarea "123345789"
click at [576, 188] on span "Save" at bounding box center [574, 188] width 10 height 4
click at [207, 50] on span "History" at bounding box center [206, 48] width 14 height 6
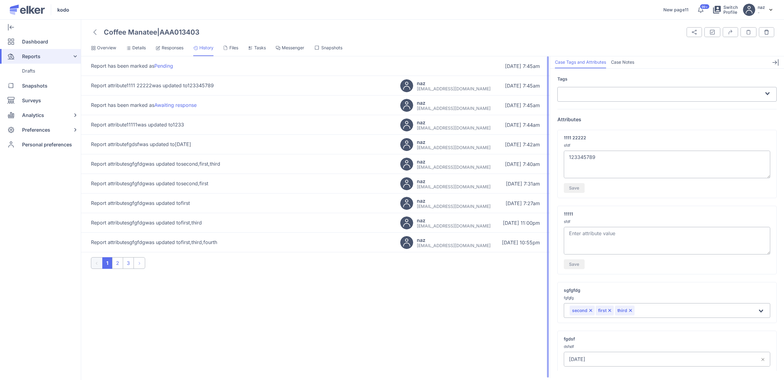
click at [170, 86] on p "Report attribute 1111 22222 was updated to 123345789" at bounding box center [152, 86] width 123 height 6
click at [166, 83] on p "Report attribute 1111 22222 was updated to 123345789" at bounding box center [152, 86] width 123 height 6
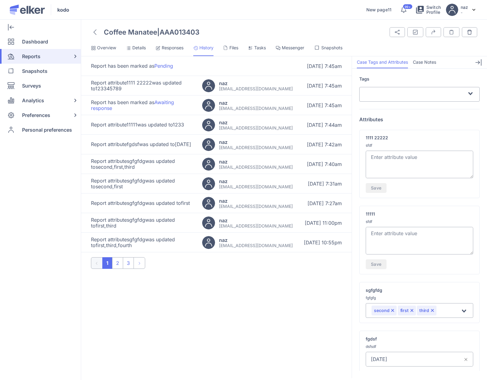
click at [166, 46] on span "Responses" at bounding box center [173, 48] width 22 height 6
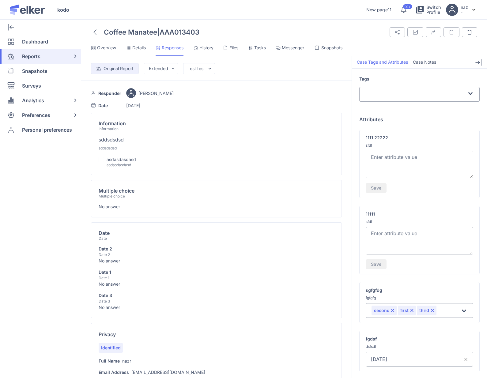
click at [197, 47] on icon at bounding box center [195, 48] width 5 height 5
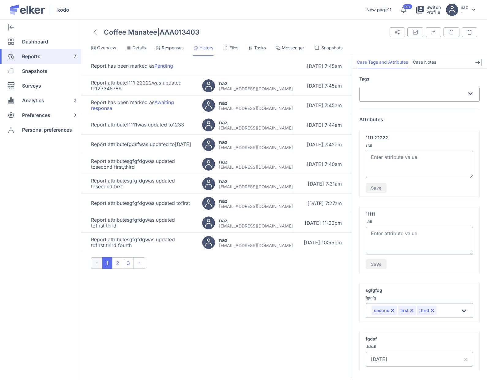
click at [409, 161] on textarea at bounding box center [419, 165] width 107 height 28
drag, startPoint x: 374, startPoint y: 156, endPoint x: 431, endPoint y: 156, distance: 56.6
click at [428, 156] on textarea at bounding box center [419, 165] width 107 height 28
type textarea "1"
click at [380, 186] on span "Save" at bounding box center [376, 188] width 10 height 4
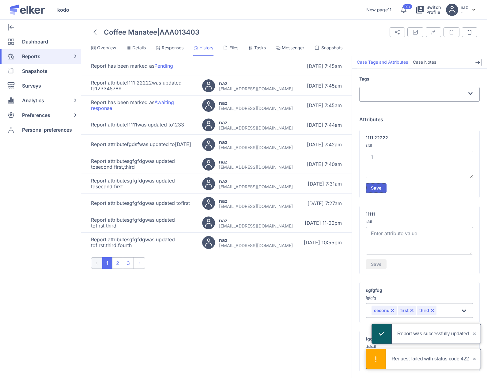
click at [377, 187] on span "Save" at bounding box center [376, 188] width 10 height 4
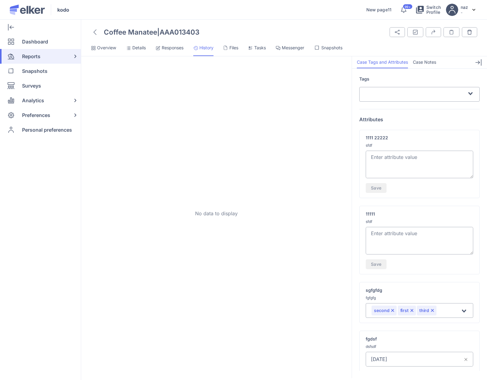
drag, startPoint x: 410, startPoint y: 158, endPoint x: 373, endPoint y: 157, distance: 37.7
click at [373, 157] on textarea at bounding box center [419, 165] width 107 height 28
type textarea "1"
click at [378, 190] on span "Save" at bounding box center [376, 188] width 10 height 4
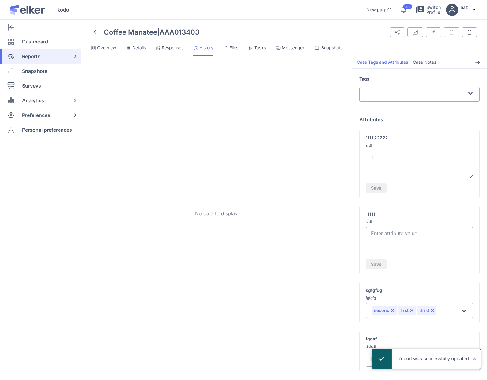
click at [137, 49] on span "Details" at bounding box center [138, 48] width 13 height 6
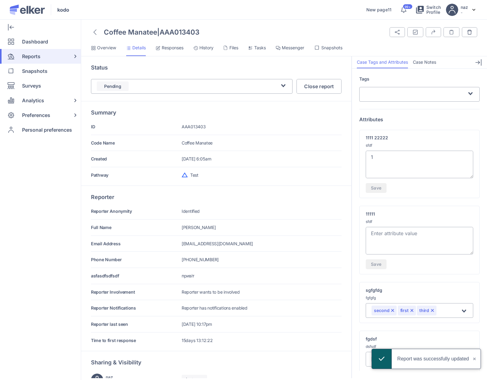
click at [164, 51] on li "Responses" at bounding box center [170, 50] width 28 height 12
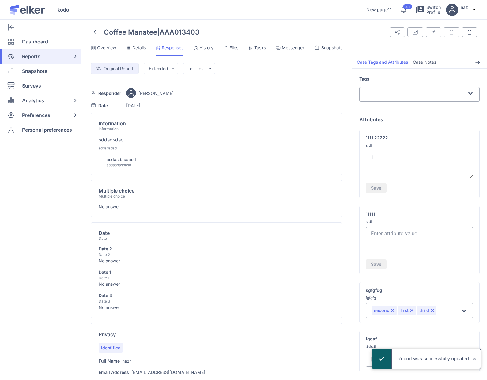
click at [201, 51] on span "History" at bounding box center [206, 48] width 14 height 6
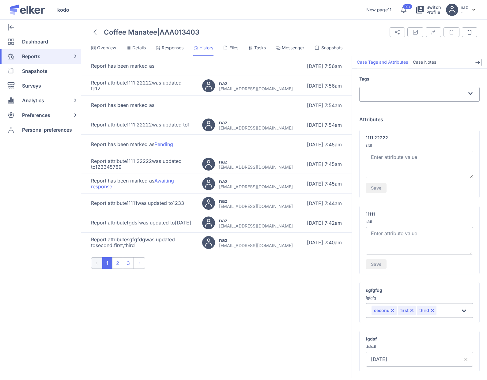
click at [141, 51] on span "Details" at bounding box center [138, 48] width 13 height 6
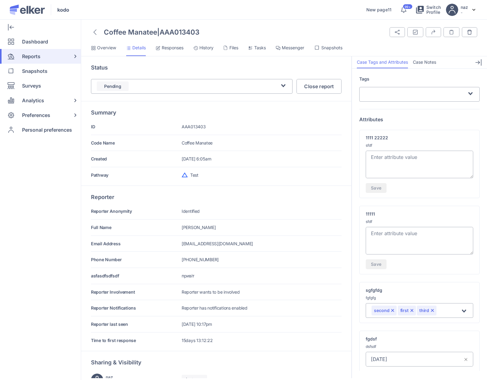
click at [205, 50] on span "History" at bounding box center [206, 48] width 14 height 6
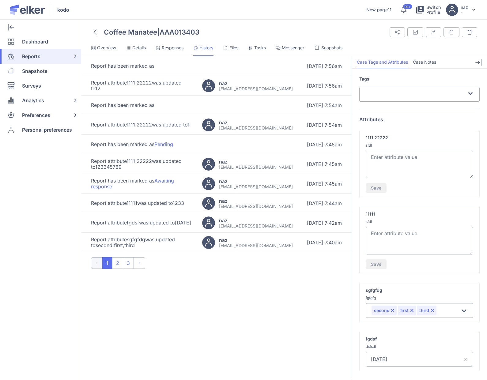
click at [138, 51] on li "Details" at bounding box center [136, 50] width 20 height 12
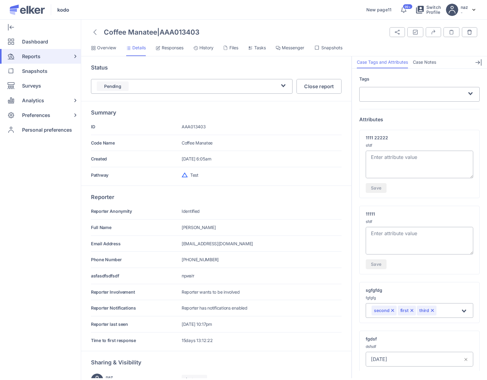
click at [209, 49] on span "History" at bounding box center [206, 48] width 14 height 6
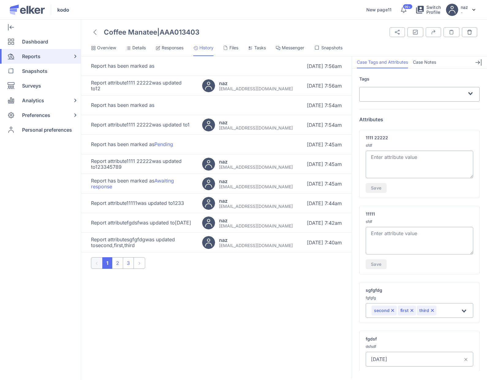
click at [145, 49] on span "Details" at bounding box center [138, 48] width 13 height 6
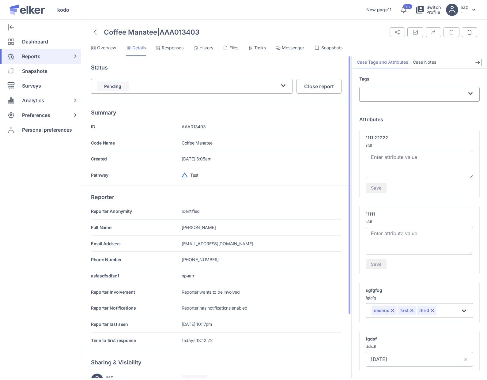
click at [141, 82] on input "Search for option" at bounding box center [205, 85] width 150 height 7
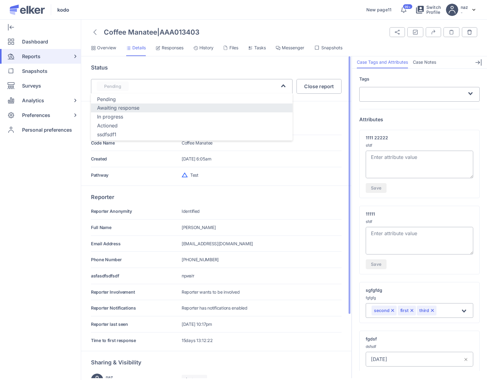
click at [133, 106] on div "Awaiting response" at bounding box center [191, 107] width 189 height 7
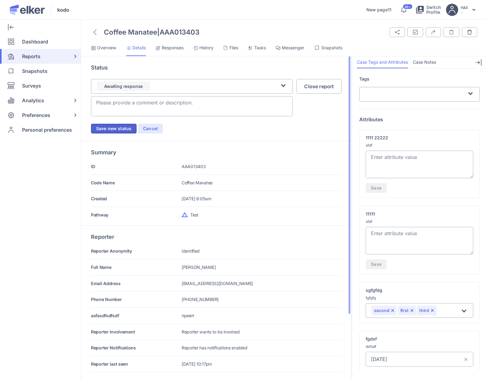
click at [113, 124] on button "Save new status" at bounding box center [114, 129] width 46 height 10
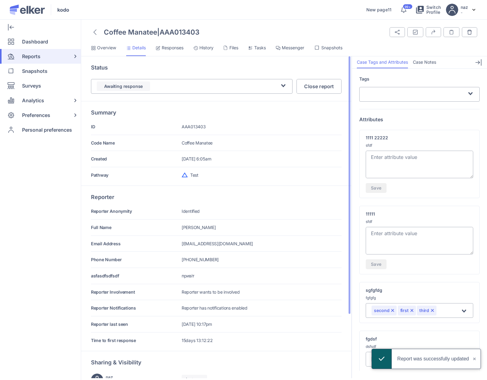
click at [207, 46] on span "History" at bounding box center [206, 48] width 14 height 6
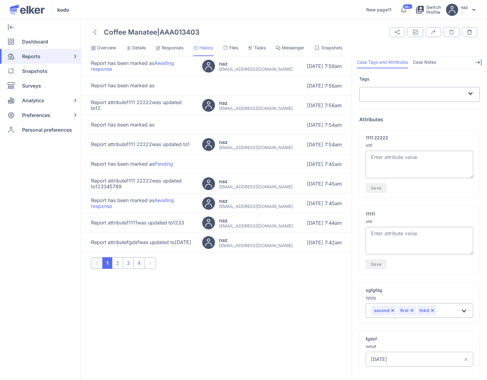
click at [385, 162] on textarea at bounding box center [419, 165] width 107 height 28
type textarea "125"
click at [377, 184] on button "Save" at bounding box center [376, 188] width 21 height 10
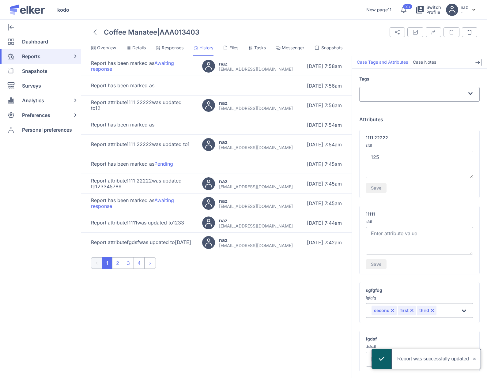
click at [163, 38] on div "Coffee Manatee | AAA013403 Share Tags and Attributes Export Case Notes" at bounding box center [284, 203] width 406 height 353
click at [167, 47] on span "Responses" at bounding box center [173, 48] width 22 height 6
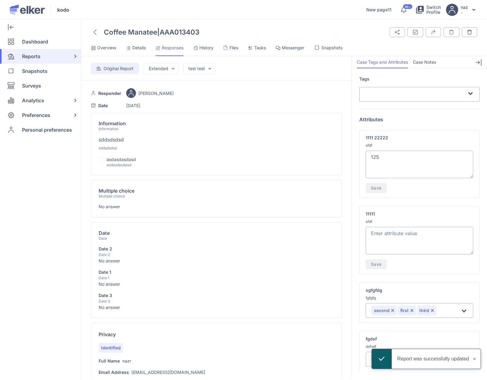
click at [201, 52] on li "History" at bounding box center [203, 50] width 20 height 12
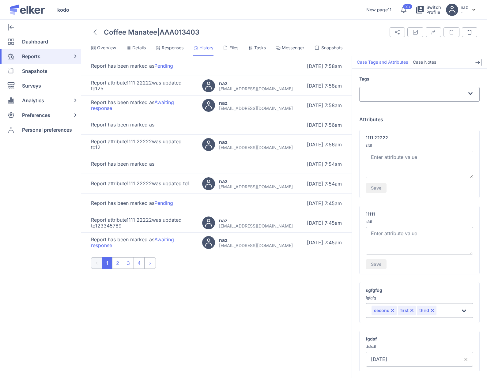
scroll to position [56, 0]
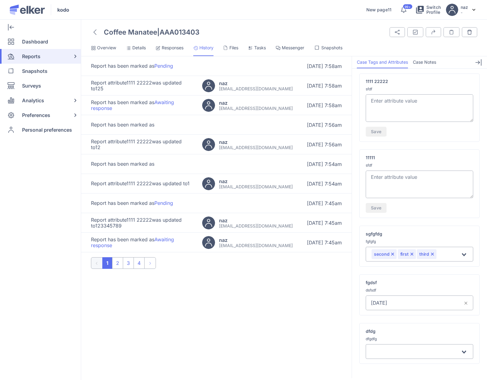
click at [403, 350] on input "Search for option" at bounding box center [415, 351] width 89 height 7
click at [378, 361] on li "2 - 3" at bounding box center [419, 364] width 107 height 9
